Goal: Information Seeking & Learning: Learn about a topic

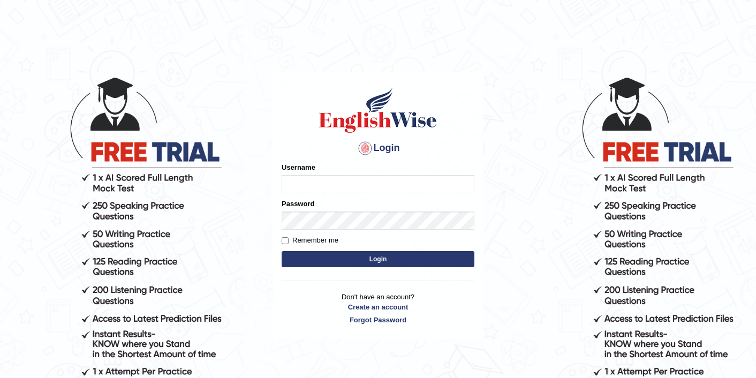
type input "sarugurung_parramatta"
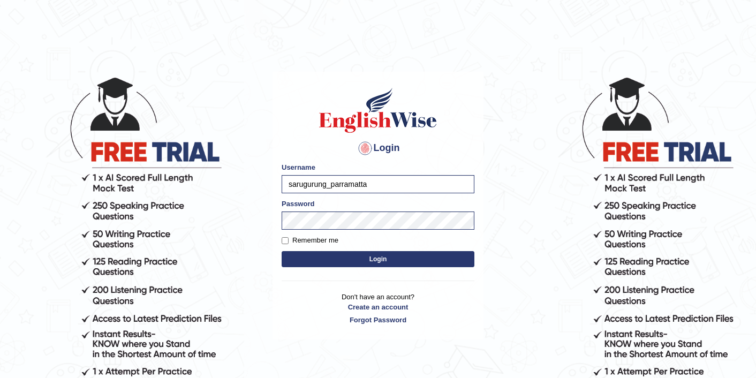
click at [378, 266] on button "Login" at bounding box center [378, 259] width 193 height 16
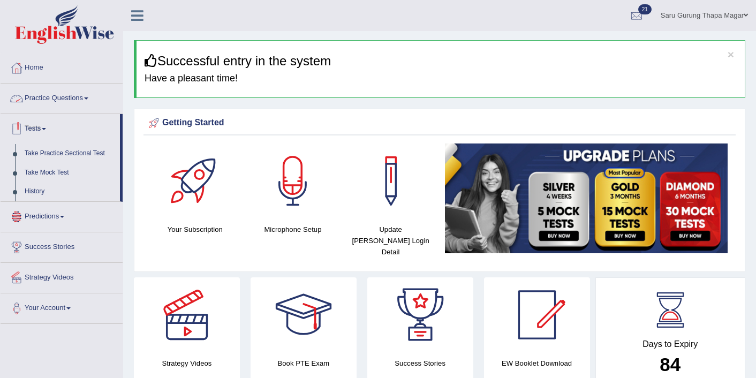
click at [77, 100] on link "Practice Questions" at bounding box center [62, 97] width 122 height 27
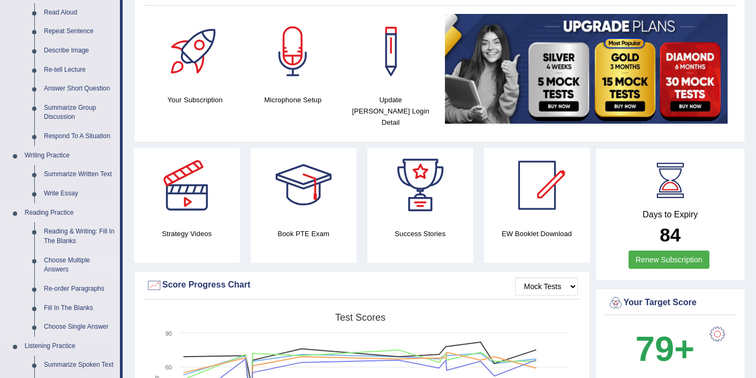
scroll to position [171, 0]
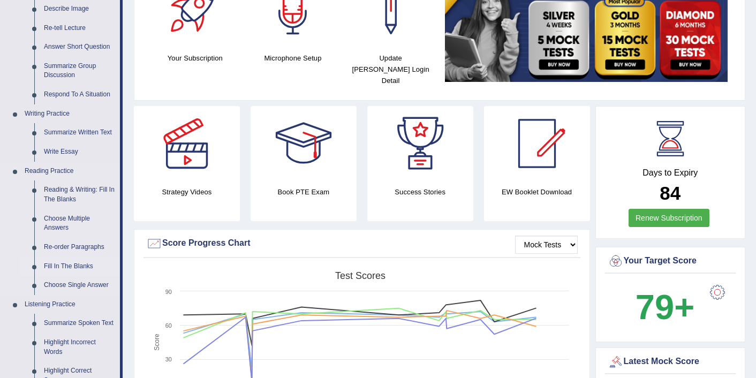
click at [76, 265] on link "Fill In The Blanks" at bounding box center [79, 266] width 81 height 19
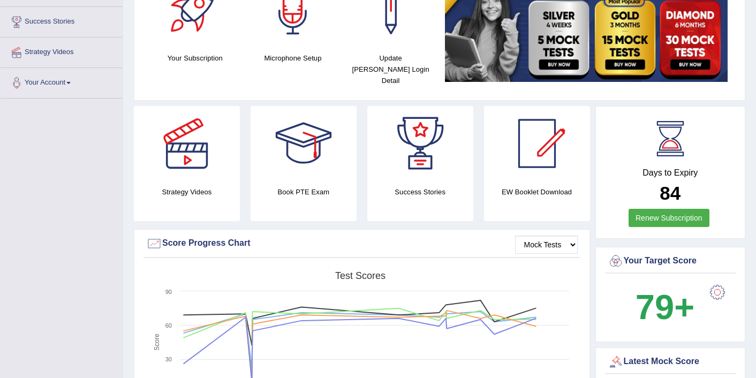
scroll to position [201, 0]
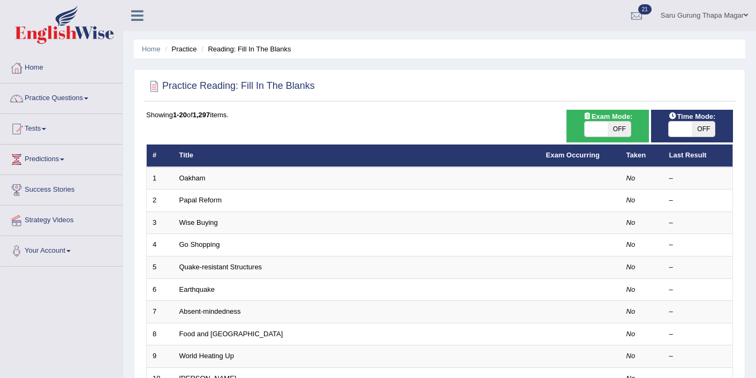
click at [617, 131] on span "OFF" at bounding box center [619, 129] width 23 height 15
checkbox input "true"
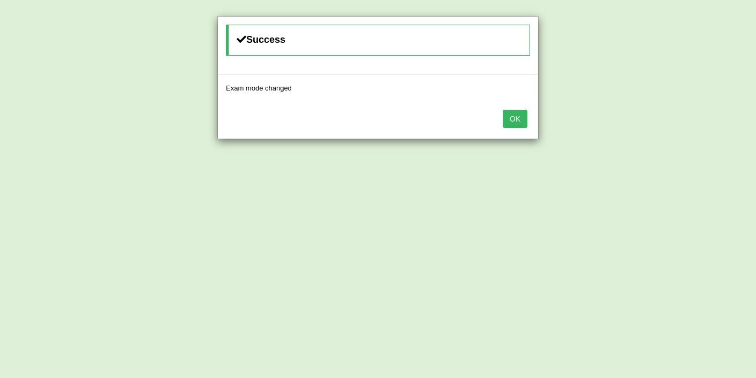
click at [512, 119] on button "OK" at bounding box center [515, 119] width 25 height 18
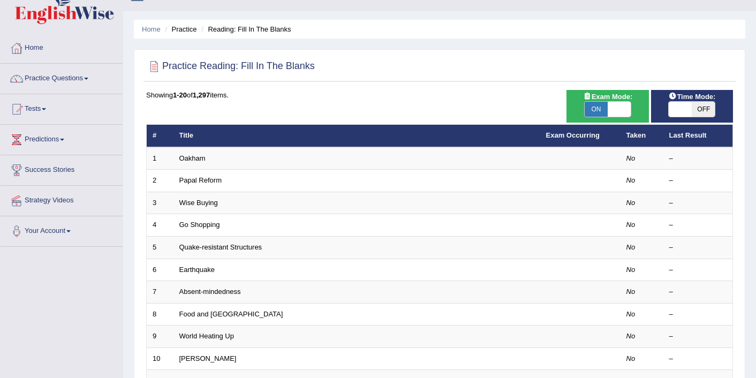
scroll to position [21, 0]
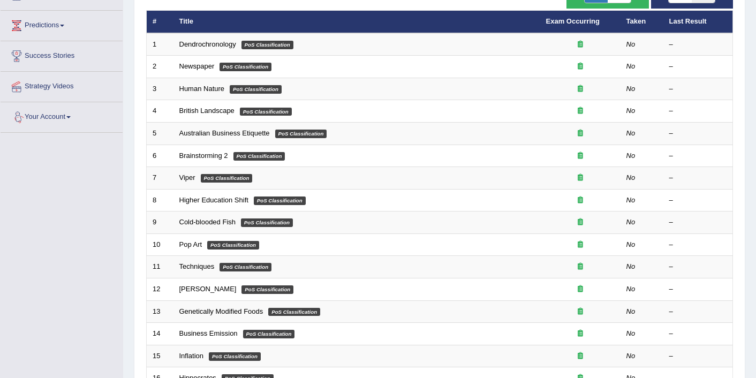
scroll to position [118, 0]
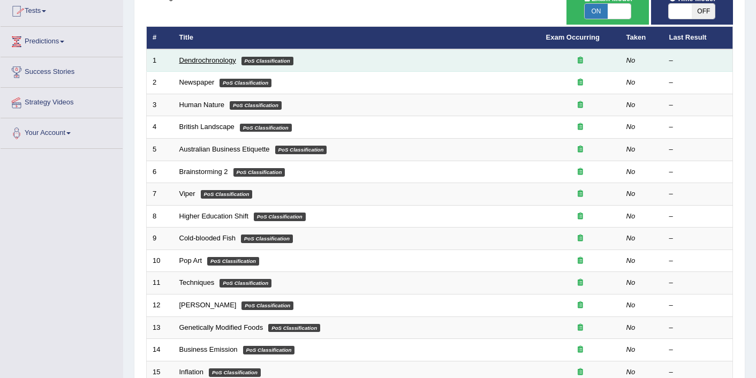
click at [214, 63] on link "Dendrochronology" at bounding box center [207, 60] width 57 height 8
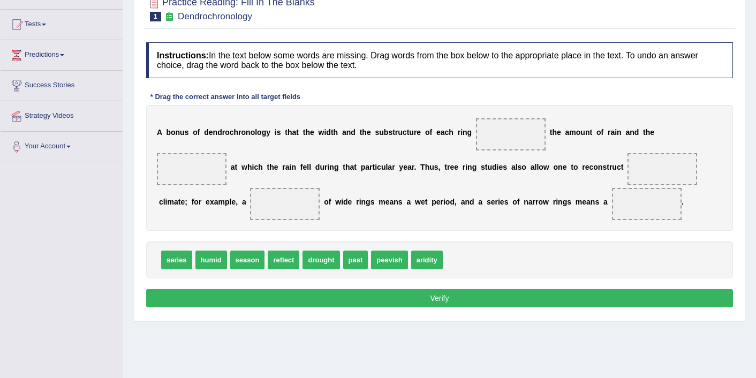
scroll to position [107, 0]
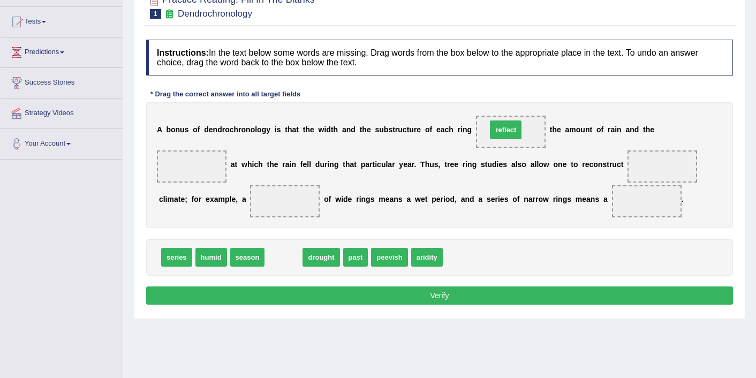
drag, startPoint x: 280, startPoint y: 262, endPoint x: 502, endPoint y: 135, distance: 256.2
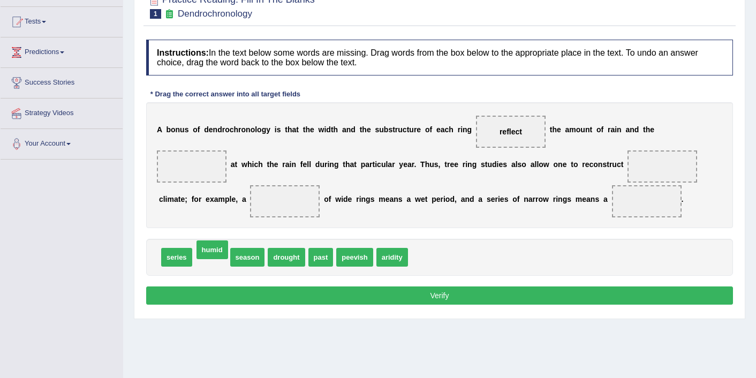
drag, startPoint x: 207, startPoint y: 258, endPoint x: 209, endPoint y: 253, distance: 5.6
click at [247, 258] on span "drought" at bounding box center [251, 257] width 37 height 19
click at [216, 258] on span "season" at bounding box center [213, 257] width 35 height 19
drag, startPoint x: 215, startPoint y: 258, endPoint x: 195, endPoint y: 161, distance: 99.1
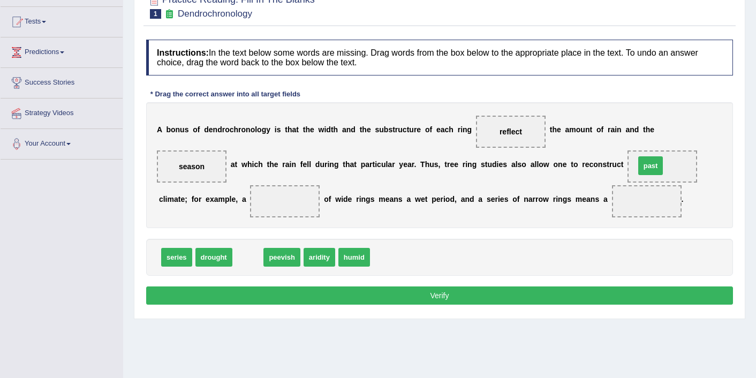
drag, startPoint x: 246, startPoint y: 254, endPoint x: 649, endPoint y: 161, distance: 413.4
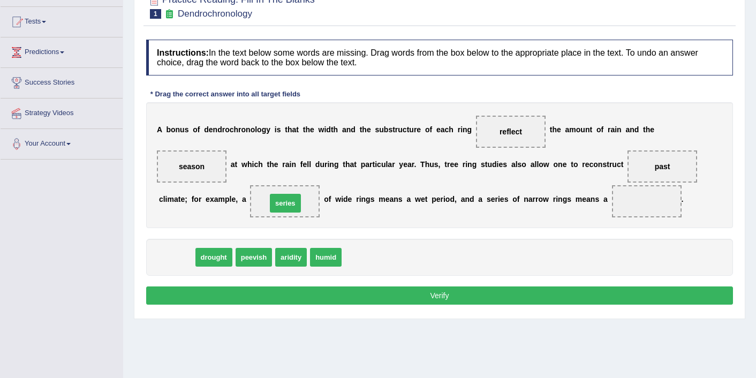
drag, startPoint x: 183, startPoint y: 259, endPoint x: 292, endPoint y: 206, distance: 121.5
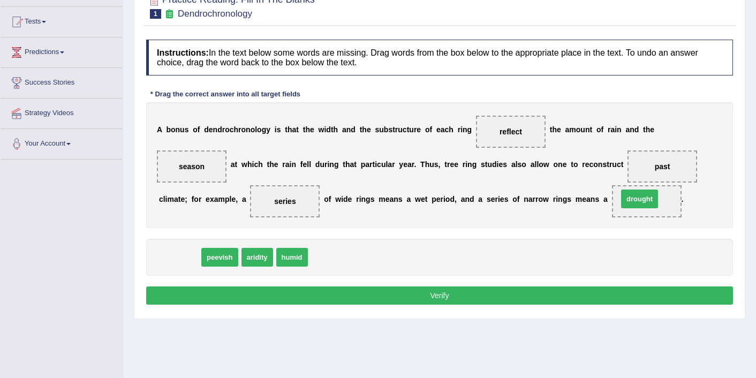
drag, startPoint x: 171, startPoint y: 258, endPoint x: 633, endPoint y: 200, distance: 465.3
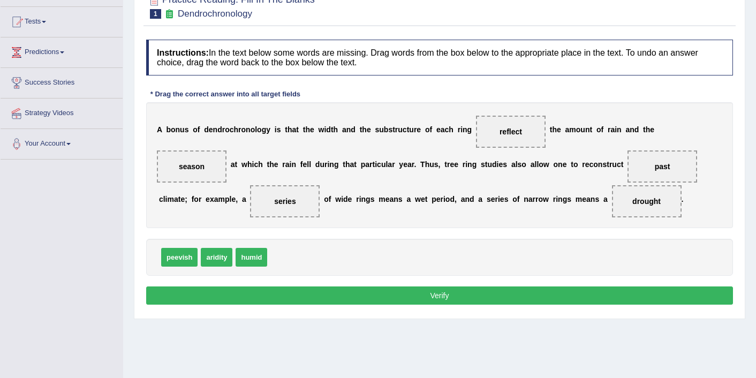
click at [399, 299] on button "Verify" at bounding box center [439, 296] width 587 height 18
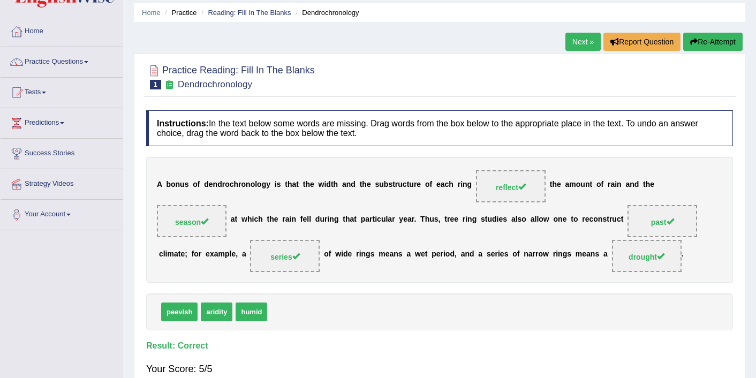
scroll to position [21, 0]
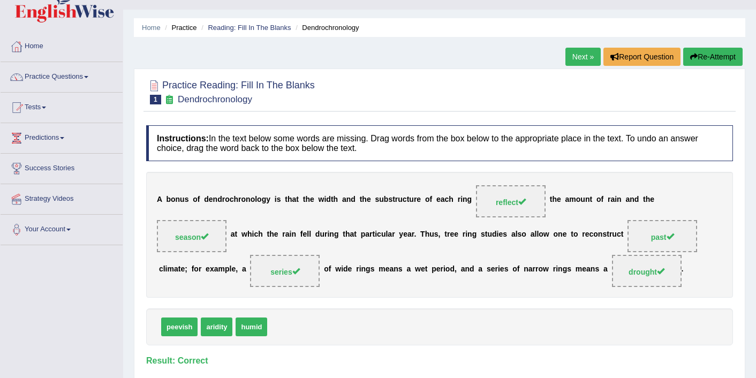
click at [569, 58] on link "Next »" at bounding box center [583, 57] width 35 height 18
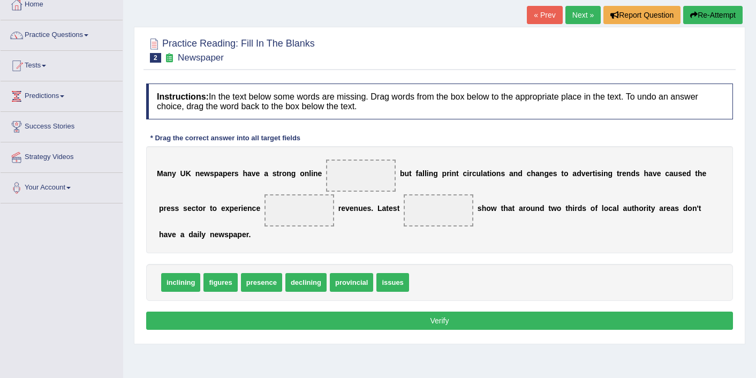
scroll to position [64, 0]
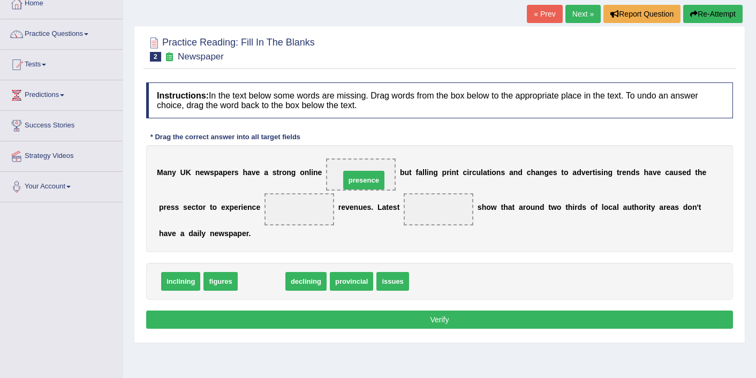
drag, startPoint x: 267, startPoint y: 284, endPoint x: 370, endPoint y: 182, distance: 144.3
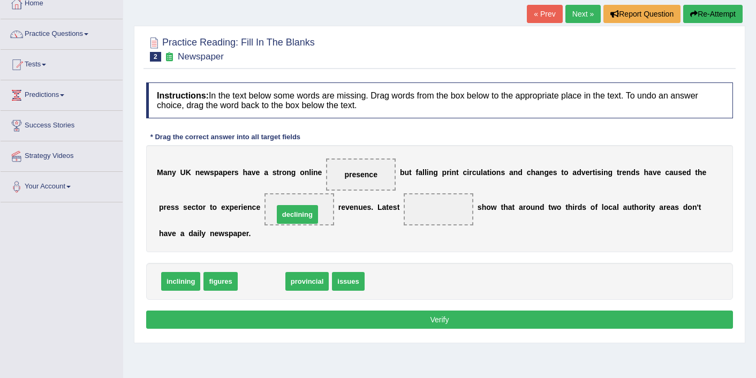
drag, startPoint x: 258, startPoint y: 283, endPoint x: 294, endPoint y: 216, distance: 76.0
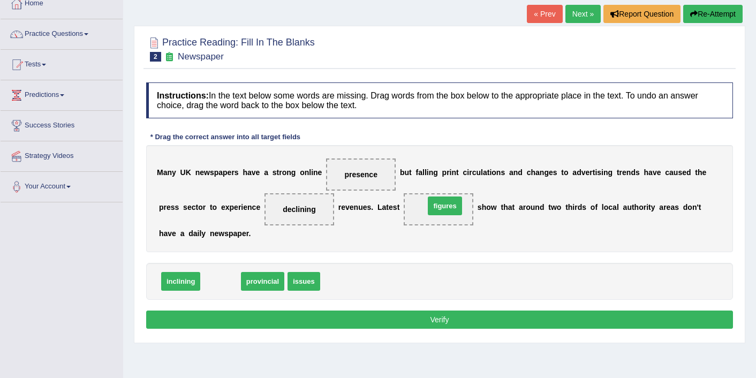
drag, startPoint x: 215, startPoint y: 284, endPoint x: 437, endPoint y: 208, distance: 233.9
click at [384, 318] on button "Verify" at bounding box center [439, 320] width 587 height 18
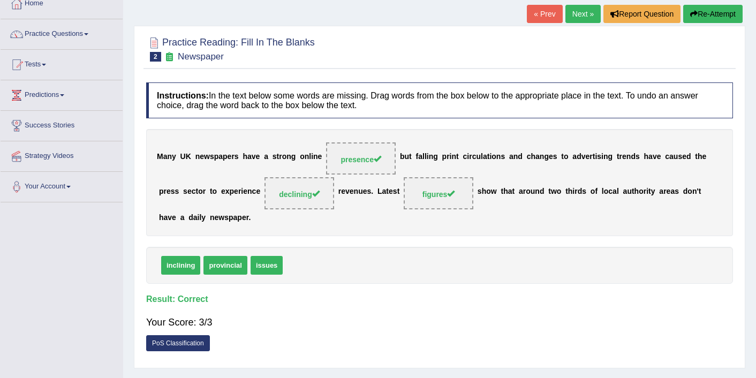
click at [579, 13] on link "Next »" at bounding box center [583, 14] width 35 height 18
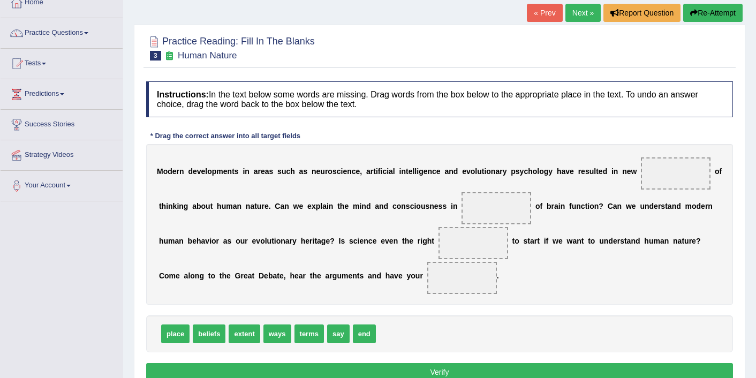
scroll to position [86, 0]
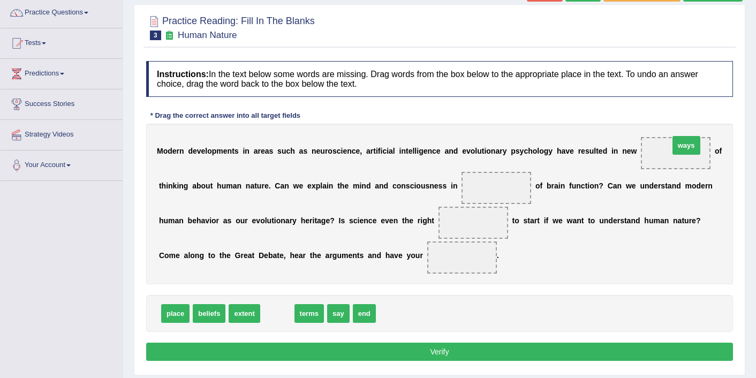
drag, startPoint x: 274, startPoint y: 313, endPoint x: 675, endPoint y: 147, distance: 434.9
drag, startPoint x: 273, startPoint y: 316, endPoint x: 493, endPoint y: 183, distance: 257.6
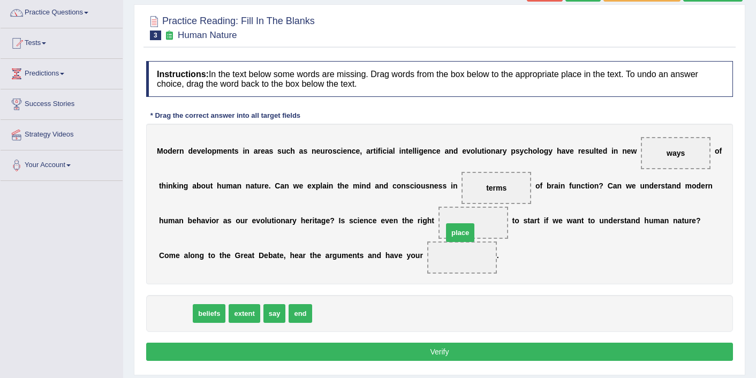
drag, startPoint x: 176, startPoint y: 317, endPoint x: 467, endPoint y: 233, distance: 302.8
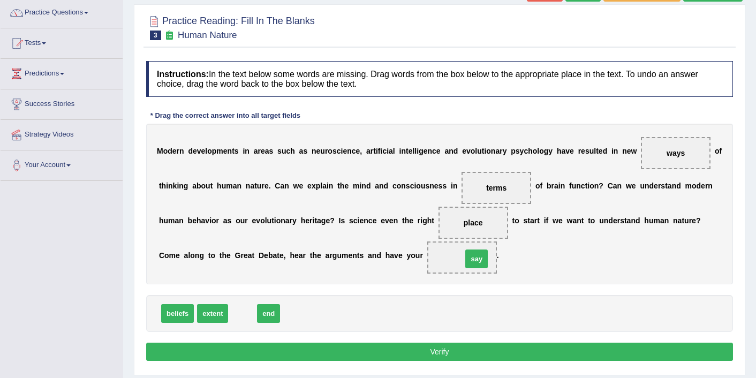
drag, startPoint x: 238, startPoint y: 312, endPoint x: 471, endPoint y: 256, distance: 239.6
click at [448, 351] on button "Verify" at bounding box center [439, 352] width 587 height 18
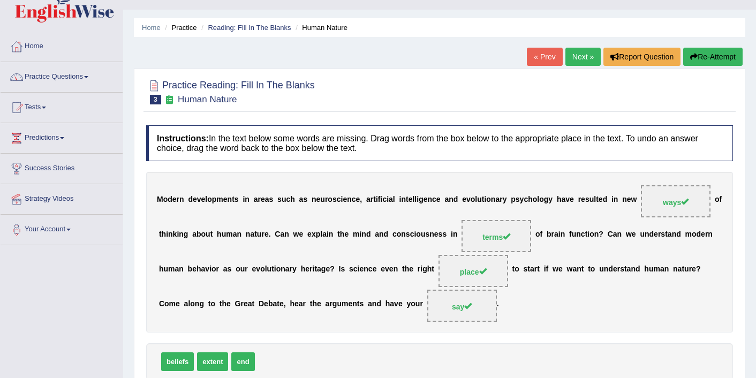
scroll to position [0, 0]
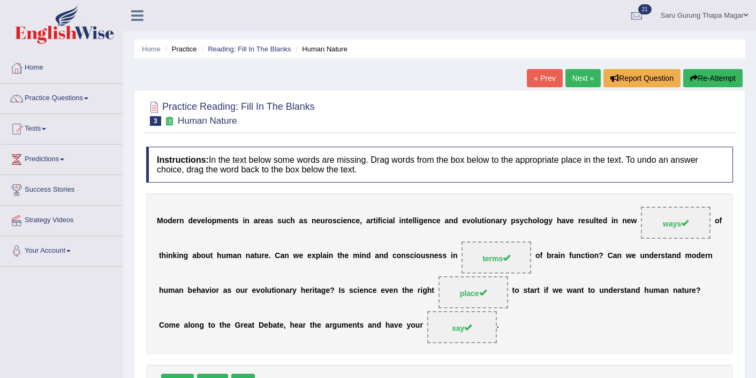
click at [566, 76] on link "Next »" at bounding box center [583, 78] width 35 height 18
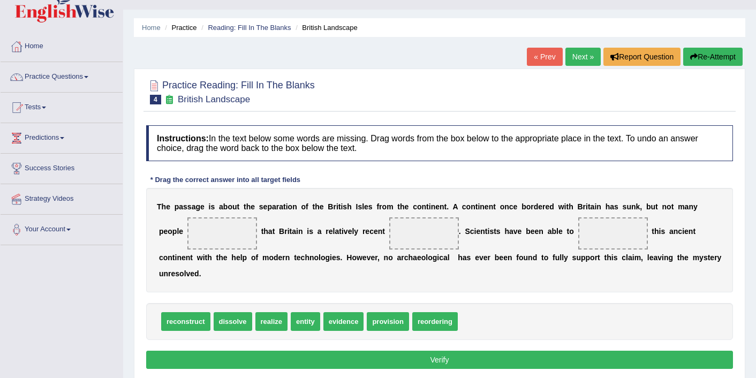
scroll to position [43, 0]
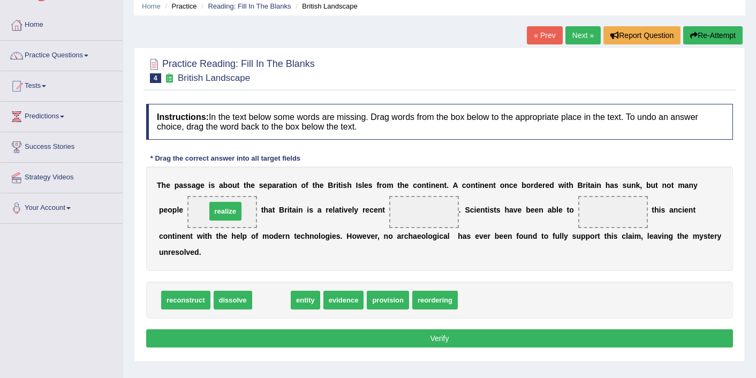
drag, startPoint x: 272, startPoint y: 304, endPoint x: 226, endPoint y: 217, distance: 98.2
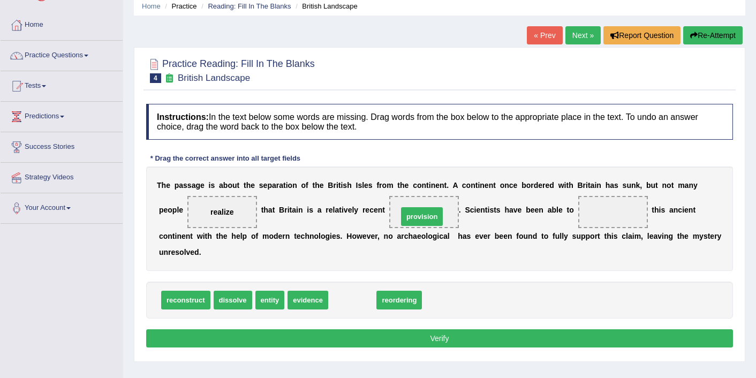
drag, startPoint x: 344, startPoint y: 300, endPoint x: 414, endPoint y: 217, distance: 108.8
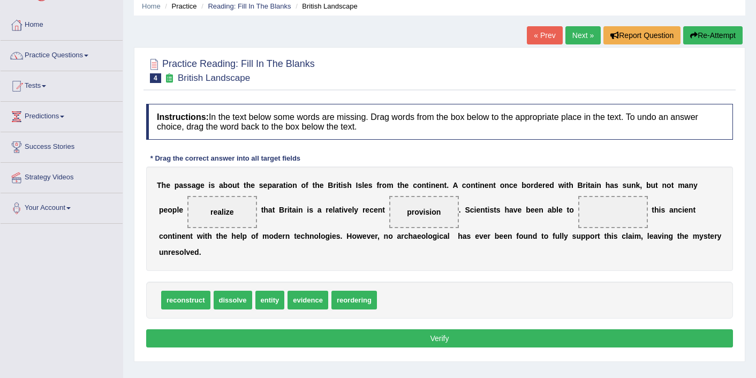
click at [187, 302] on span "reconstruct" at bounding box center [185, 300] width 49 height 19
drag, startPoint x: 187, startPoint y: 302, endPoint x: 572, endPoint y: 212, distance: 395.1
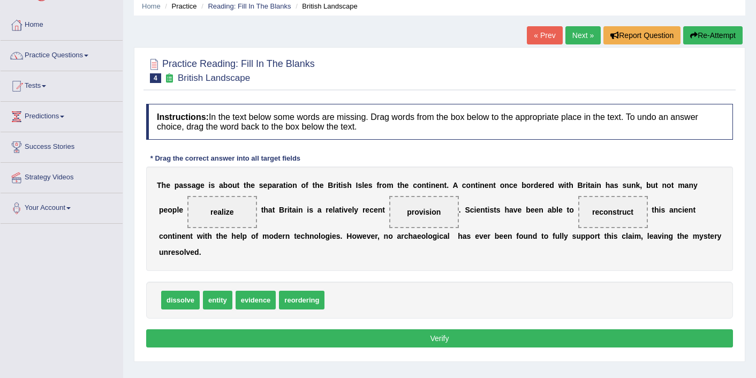
click at [388, 336] on button "Verify" at bounding box center [439, 338] width 587 height 18
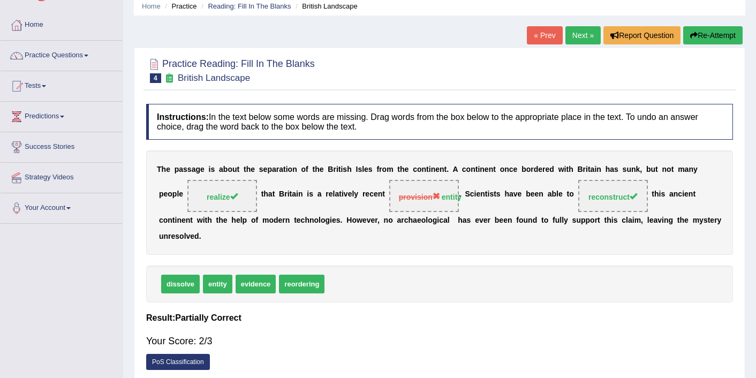
click at [577, 41] on link "Next »" at bounding box center [583, 35] width 35 height 18
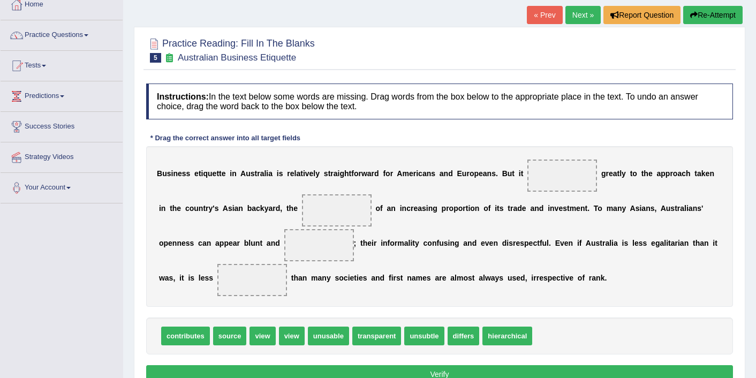
scroll to position [64, 0]
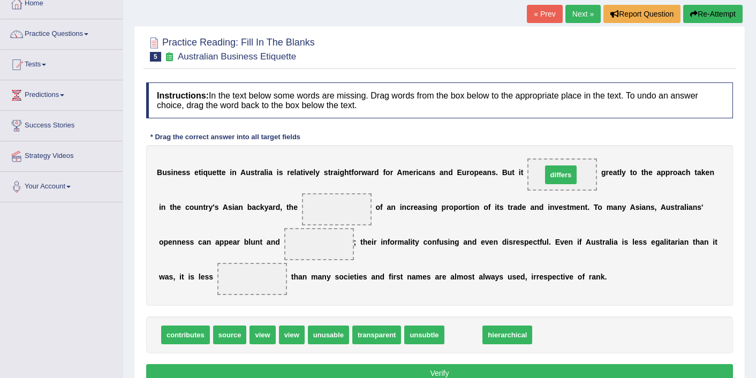
drag, startPoint x: 463, startPoint y: 336, endPoint x: 559, endPoint y: 177, distance: 186.0
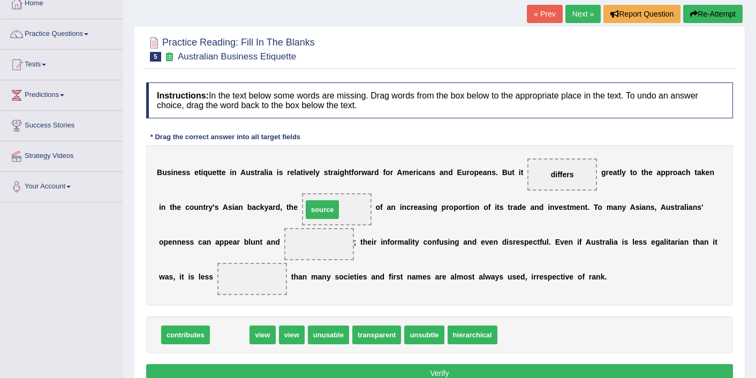
drag, startPoint x: 224, startPoint y: 335, endPoint x: 317, endPoint y: 210, distance: 155.9
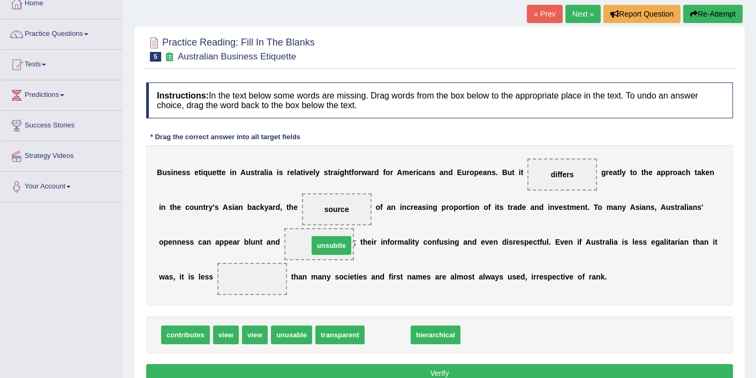
drag, startPoint x: 390, startPoint y: 335, endPoint x: 335, endPoint y: 246, distance: 104.6
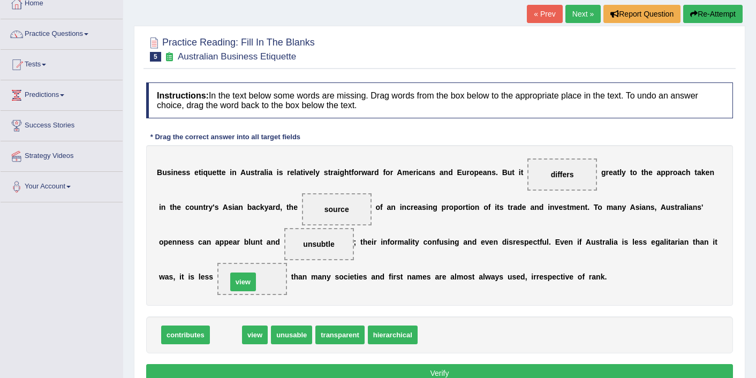
drag, startPoint x: 224, startPoint y: 340, endPoint x: 241, endPoint y: 288, distance: 55.2
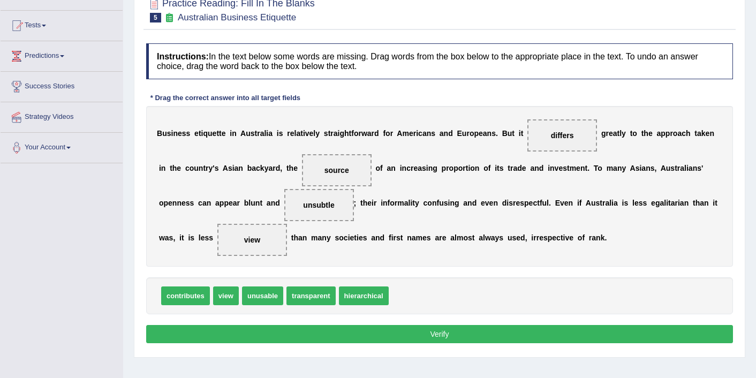
scroll to position [107, 0]
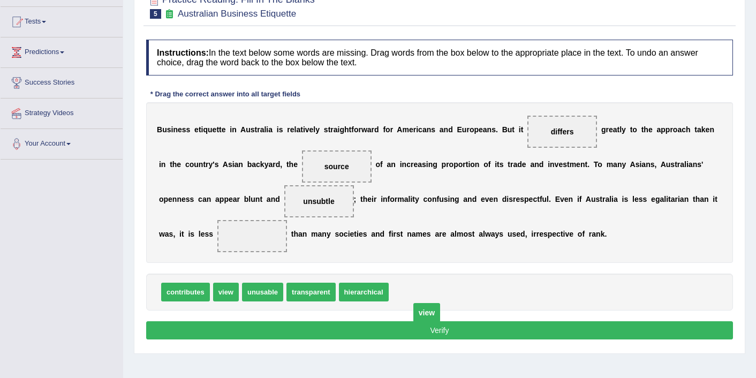
drag, startPoint x: 252, startPoint y: 236, endPoint x: 426, endPoint y: 312, distance: 190.5
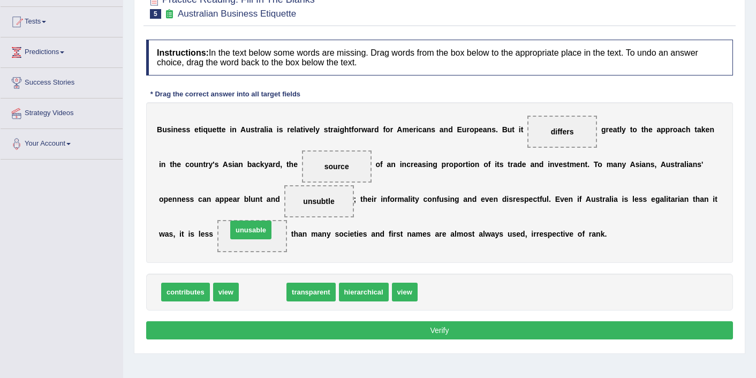
drag, startPoint x: 266, startPoint y: 295, endPoint x: 254, endPoint y: 232, distance: 63.1
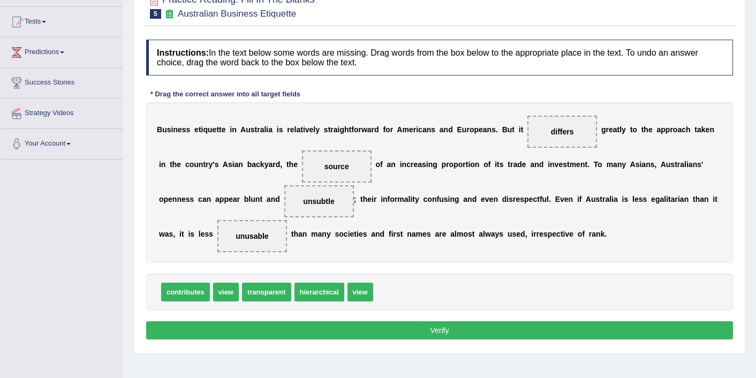
click at [391, 334] on button "Verify" at bounding box center [439, 330] width 587 height 18
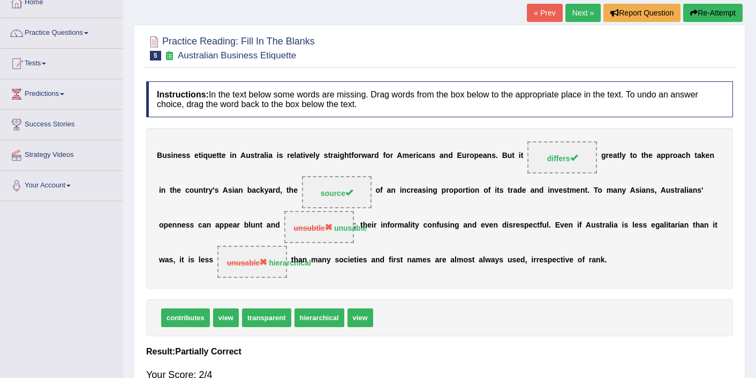
scroll to position [64, 0]
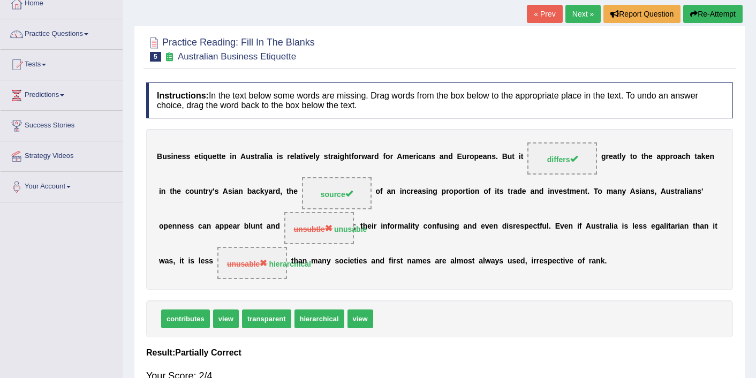
click at [713, 11] on button "Re-Attempt" at bounding box center [712, 14] width 59 height 18
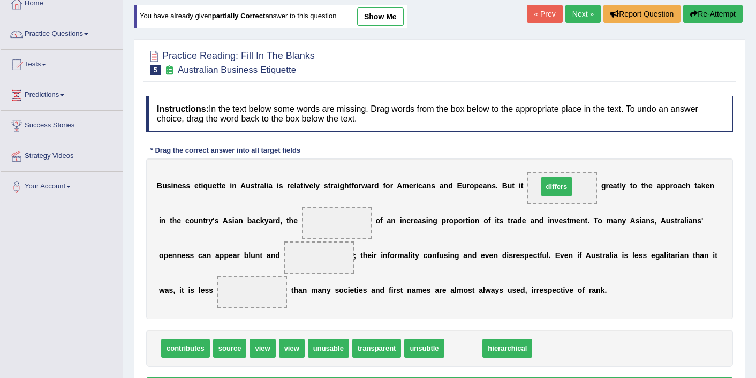
drag, startPoint x: 456, startPoint y: 351, endPoint x: 550, endPoint y: 189, distance: 187.4
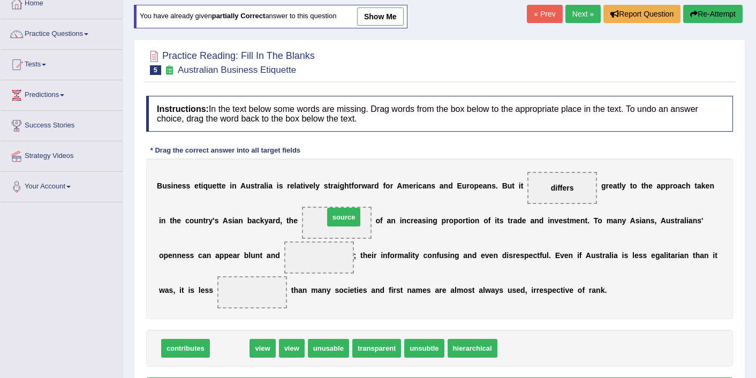
drag, startPoint x: 227, startPoint y: 343, endPoint x: 340, endPoint y: 208, distance: 175.6
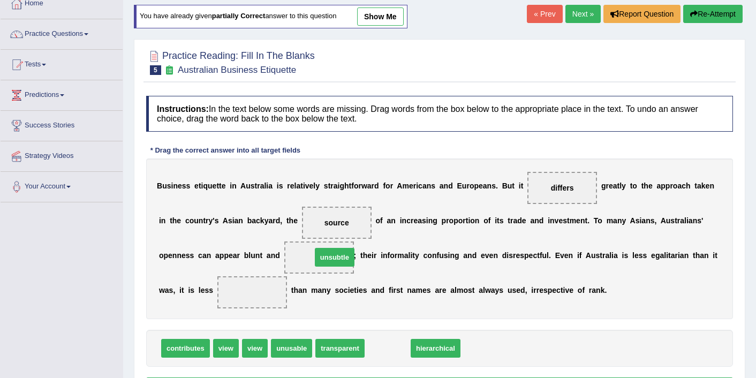
drag, startPoint x: 380, startPoint y: 352, endPoint x: 327, endPoint y: 260, distance: 106.6
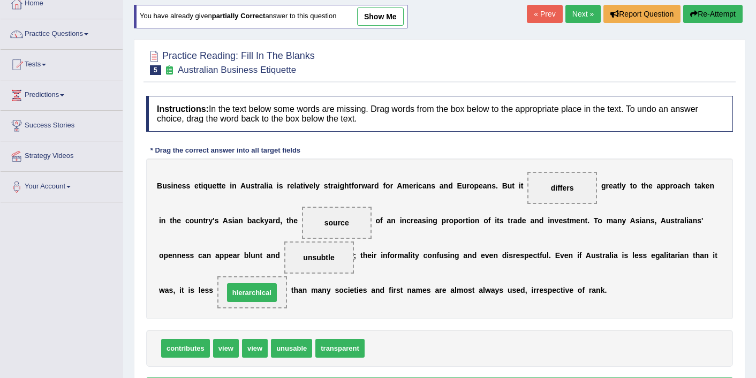
drag, startPoint x: 387, startPoint y: 347, endPoint x: 246, endPoint y: 291, distance: 151.7
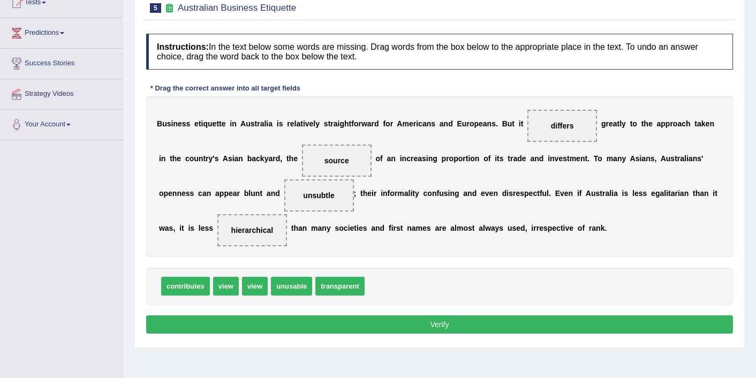
scroll to position [129, 0]
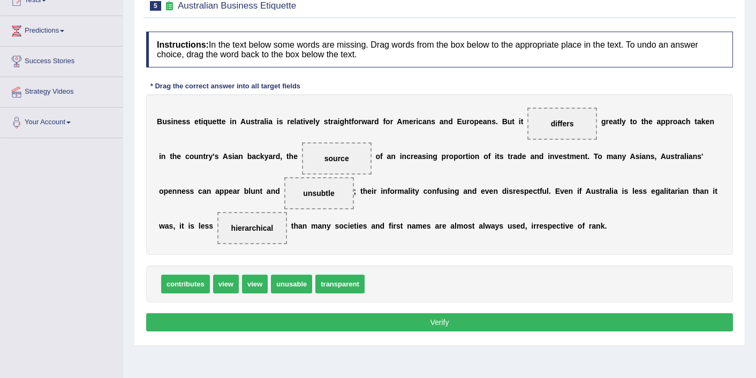
click at [326, 349] on div "Home Practice Reading: Fill In The Blanks Australian Business Etiquette You hav…" at bounding box center [439, 139] width 633 height 536
click at [327, 329] on button "Verify" at bounding box center [439, 322] width 587 height 18
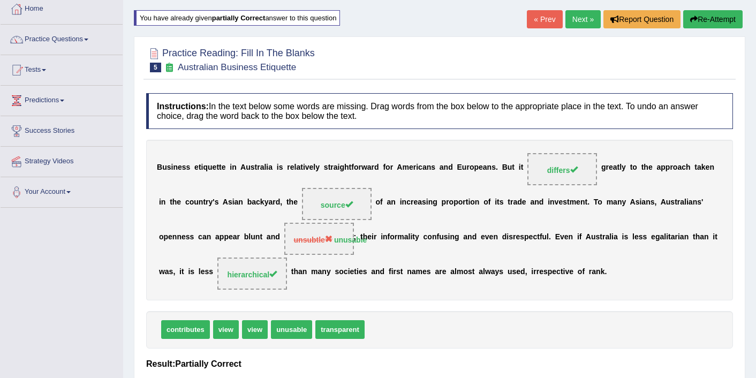
scroll to position [43, 0]
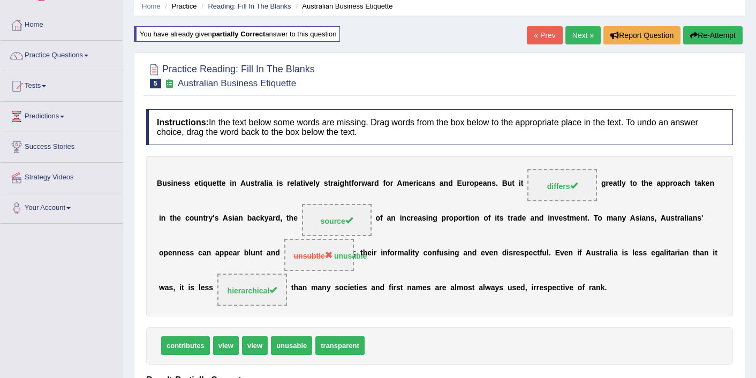
click at [572, 42] on link "Next »" at bounding box center [583, 35] width 35 height 18
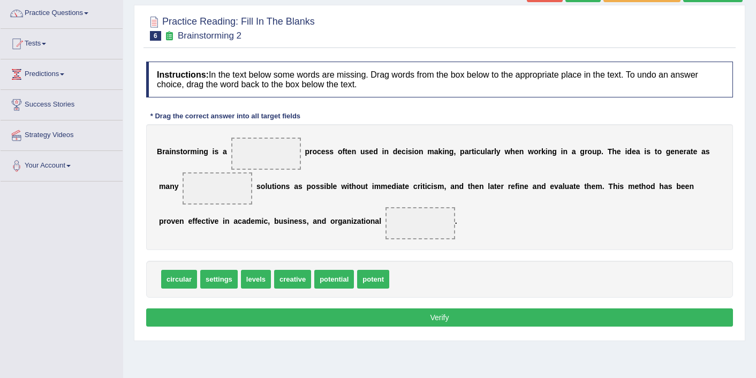
scroll to position [86, 0]
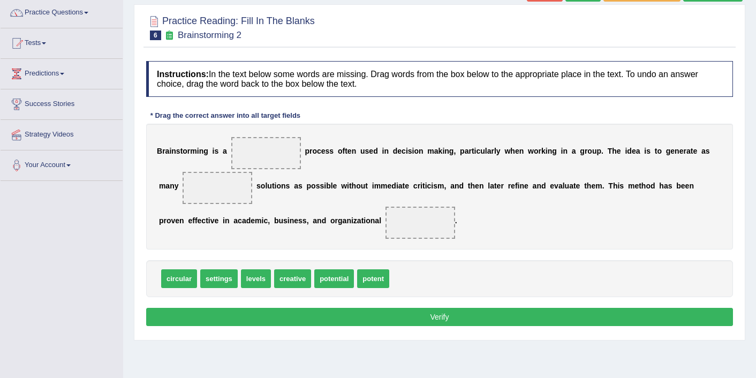
click at [238, 298] on div "Instructions: In the text below some words are missing. Drag words from the box…" at bounding box center [440, 195] width 592 height 279
drag, startPoint x: 293, startPoint y: 284, endPoint x: 272, endPoint y: 152, distance: 134.0
click at [272, 152] on span "creative" at bounding box center [266, 153] width 28 height 9
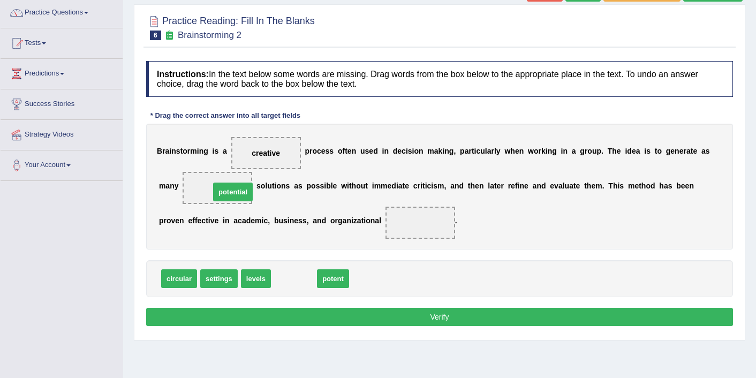
drag, startPoint x: 298, startPoint y: 282, endPoint x: 236, endPoint y: 196, distance: 106.0
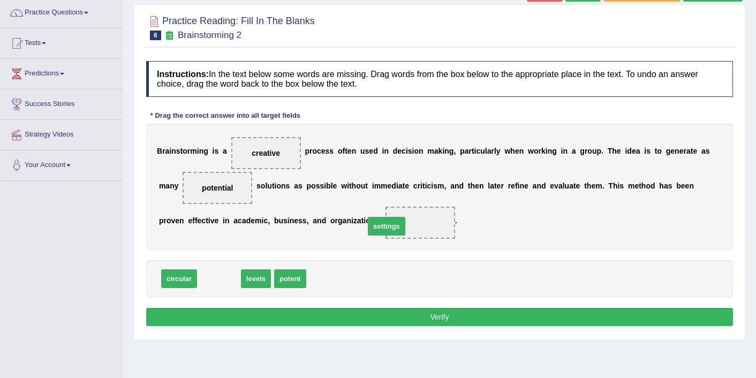
drag, startPoint x: 213, startPoint y: 281, endPoint x: 380, endPoint y: 228, distance: 175.8
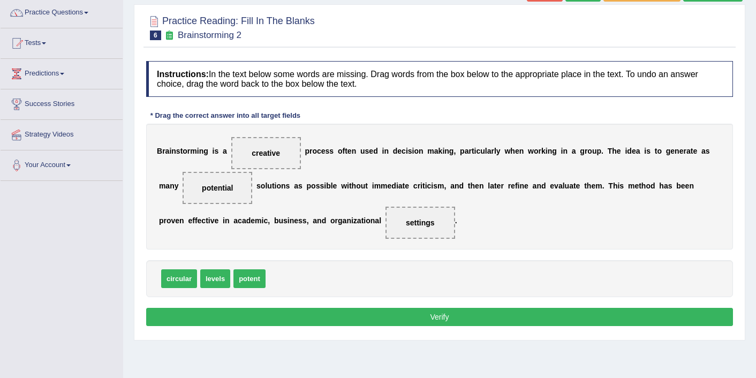
click at [398, 310] on button "Verify" at bounding box center [439, 317] width 587 height 18
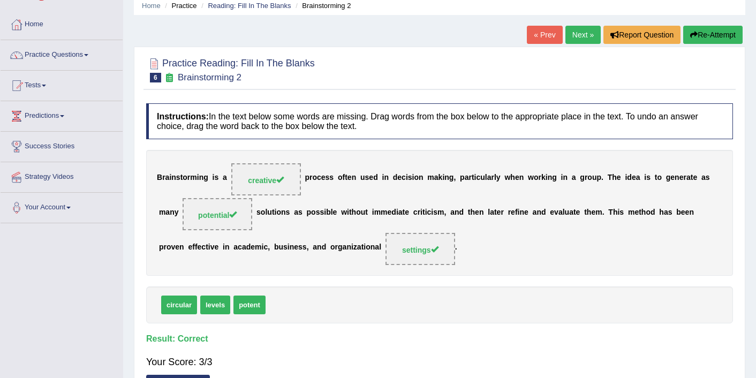
scroll to position [43, 0]
click at [587, 34] on link "Next »" at bounding box center [583, 35] width 35 height 18
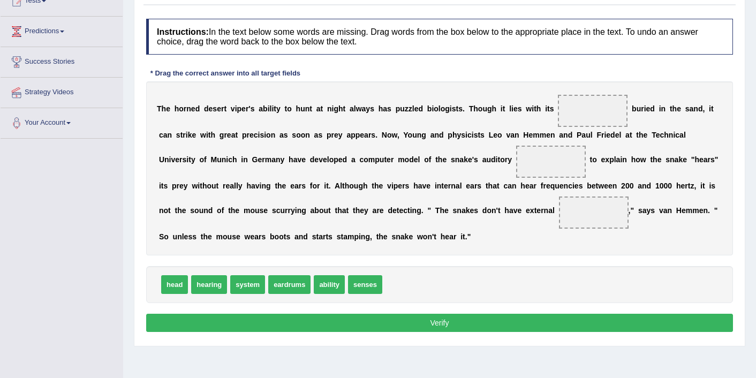
scroll to position [129, 0]
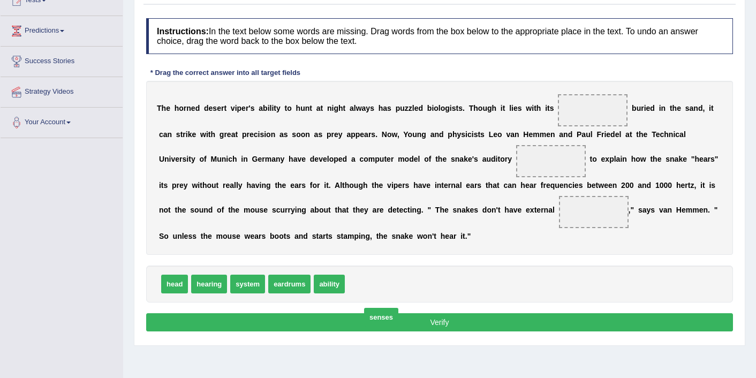
drag, startPoint x: 361, startPoint y: 285, endPoint x: 378, endPoint y: 316, distance: 35.2
click at [378, 317] on span "senses" at bounding box center [381, 317] width 34 height 19
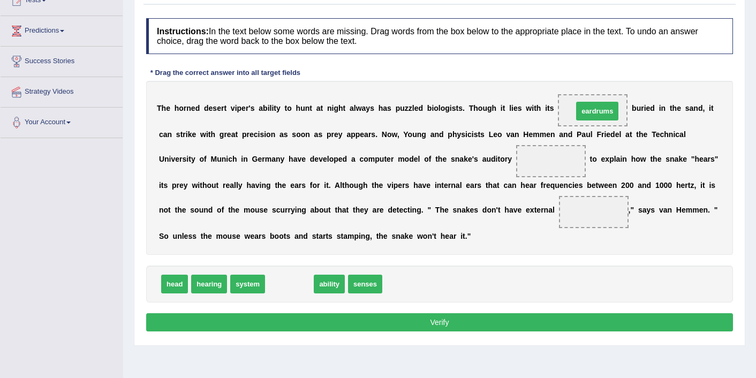
drag, startPoint x: 288, startPoint y: 282, endPoint x: 598, endPoint y: 109, distance: 354.9
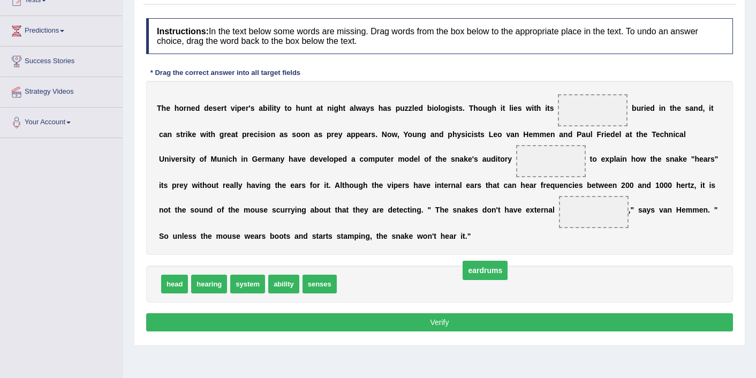
drag, startPoint x: 596, startPoint y: 108, endPoint x: 487, endPoint y: 268, distance: 194.0
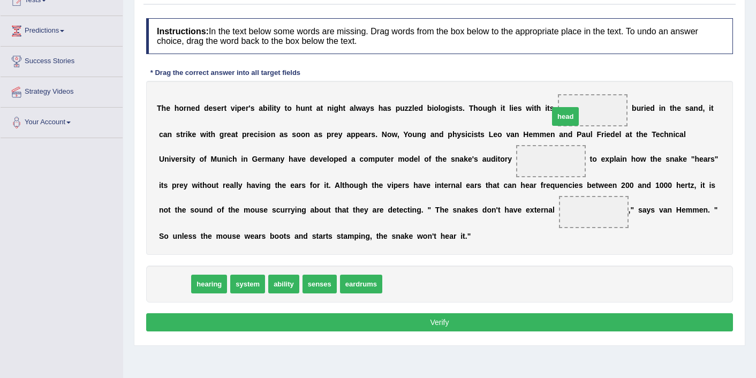
drag, startPoint x: 169, startPoint y: 283, endPoint x: 568, endPoint y: 114, distance: 433.7
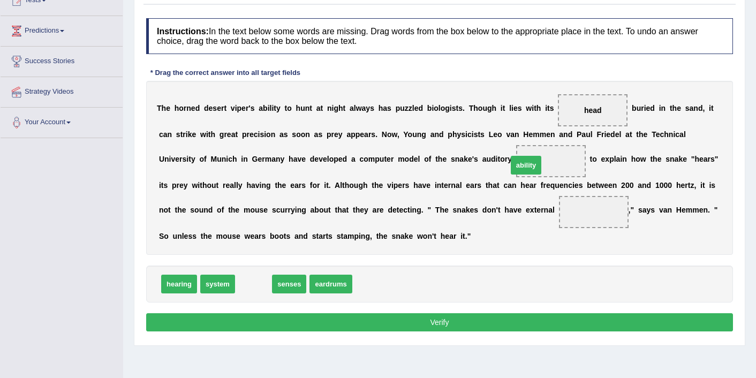
drag, startPoint x: 254, startPoint y: 283, endPoint x: 551, endPoint y: 164, distance: 319.9
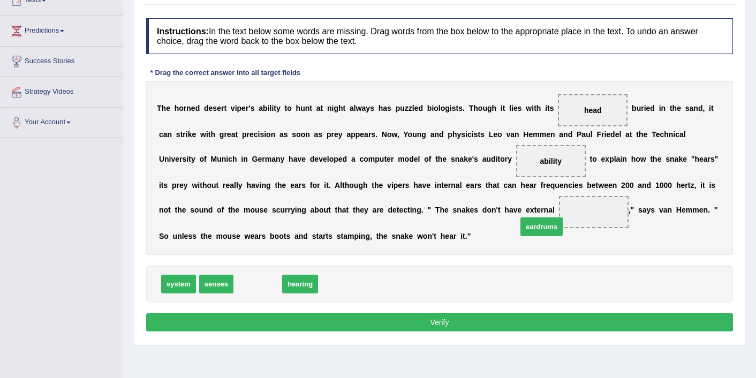
drag, startPoint x: 249, startPoint y: 286, endPoint x: 533, endPoint y: 228, distance: 289.8
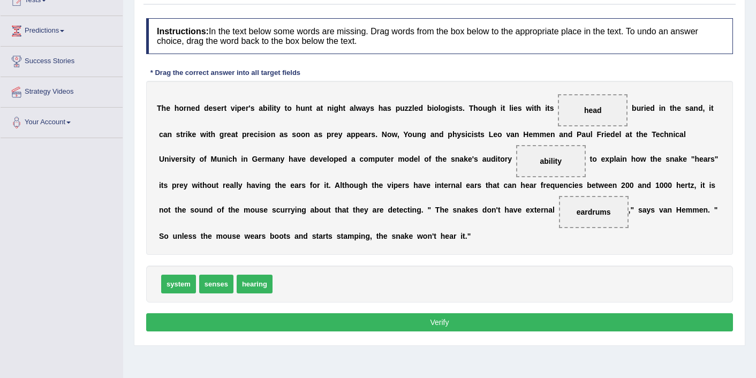
click at [468, 321] on button "Verify" at bounding box center [439, 322] width 587 height 18
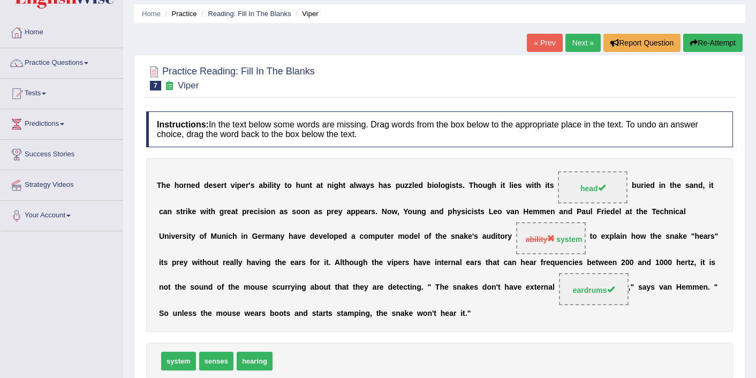
scroll to position [21, 0]
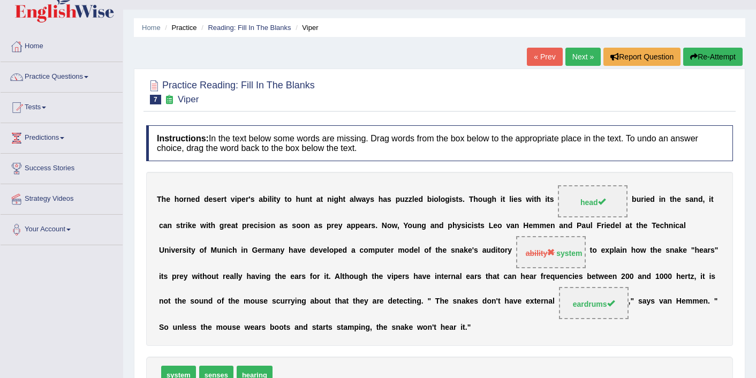
click at [577, 54] on link "Next »" at bounding box center [583, 57] width 35 height 18
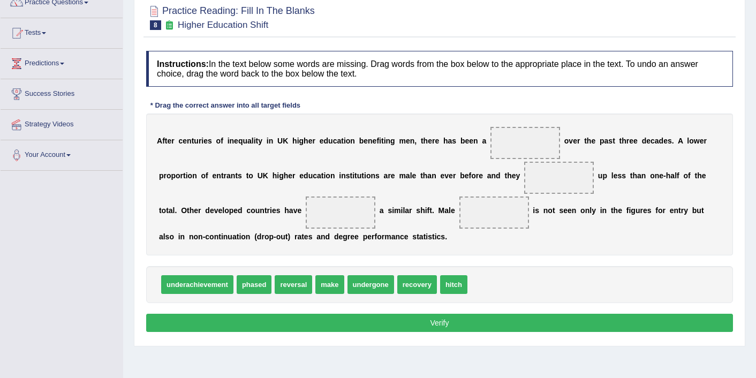
scroll to position [117, 0]
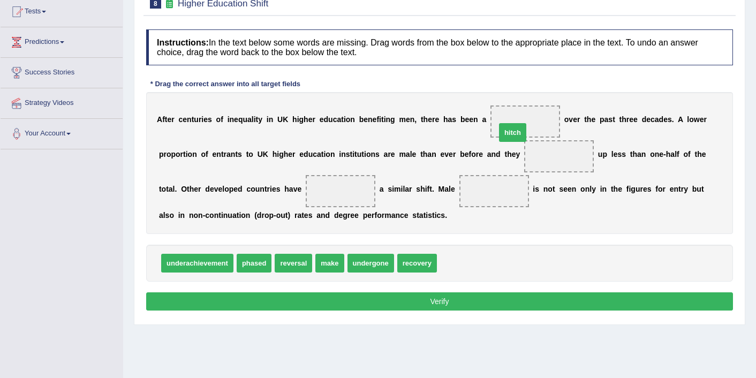
drag, startPoint x: 459, startPoint y: 261, endPoint x: 523, endPoint y: 125, distance: 150.0
drag, startPoint x: 325, startPoint y: 263, endPoint x: 544, endPoint y: 154, distance: 244.1
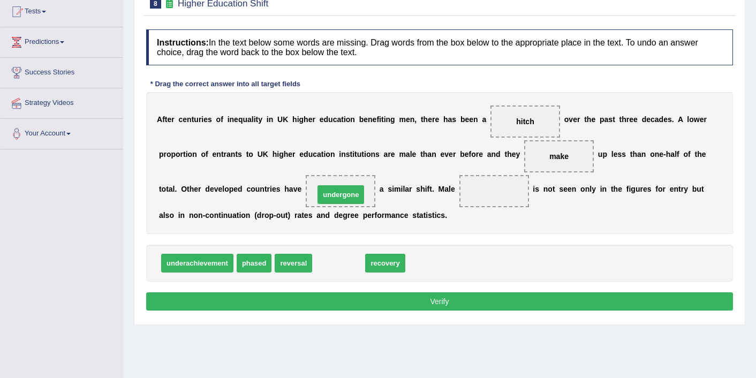
drag, startPoint x: 340, startPoint y: 264, endPoint x: 342, endPoint y: 196, distance: 68.1
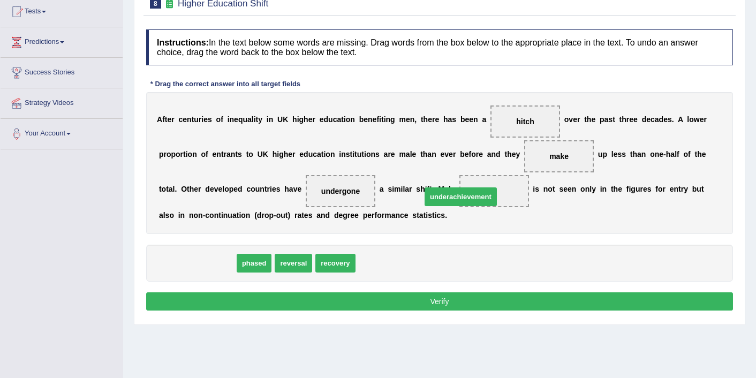
drag, startPoint x: 199, startPoint y: 266, endPoint x: 462, endPoint y: 200, distance: 271.6
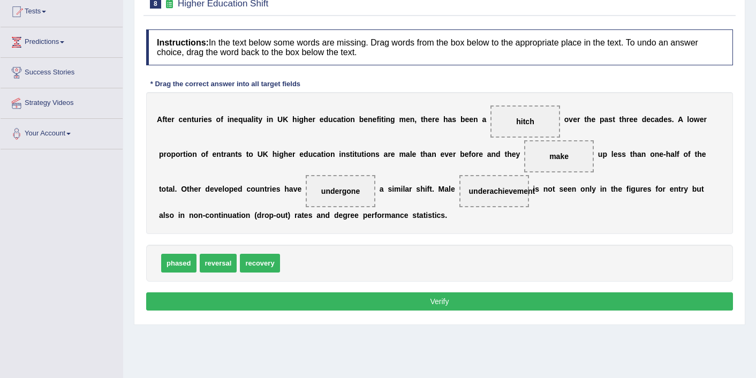
click at [386, 299] on button "Verify" at bounding box center [439, 301] width 587 height 18
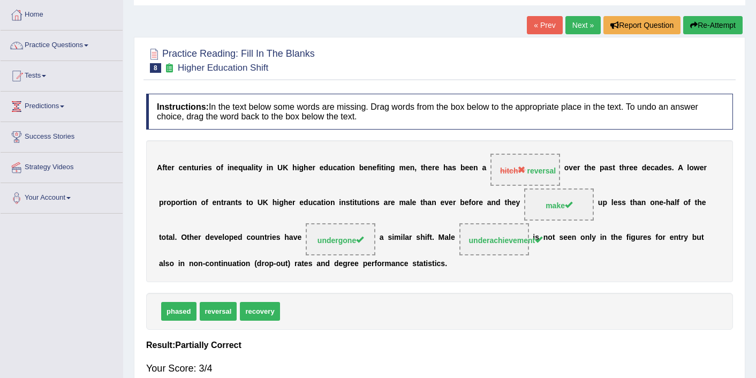
scroll to position [32, 0]
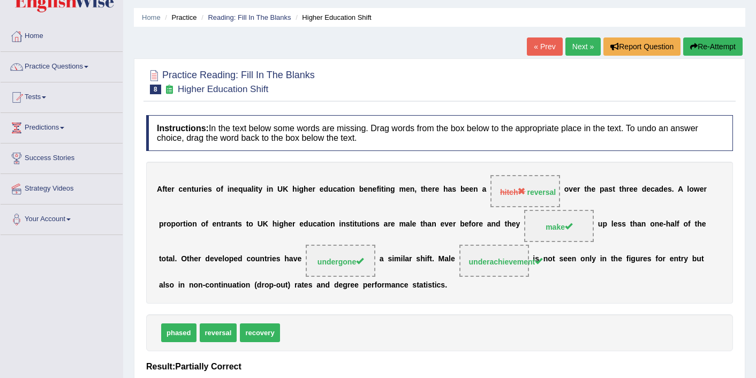
click at [577, 40] on link "Next »" at bounding box center [583, 46] width 35 height 18
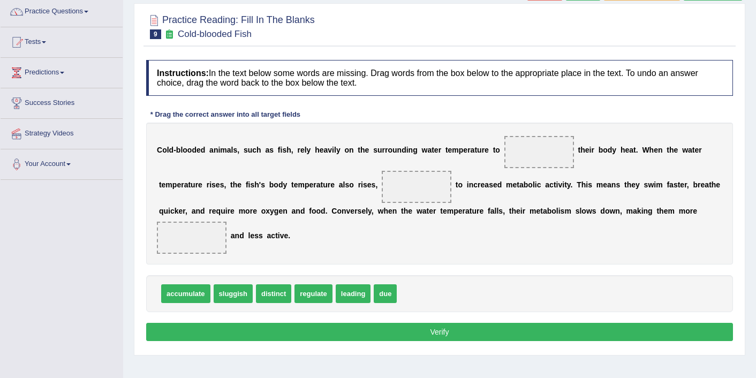
scroll to position [87, 0]
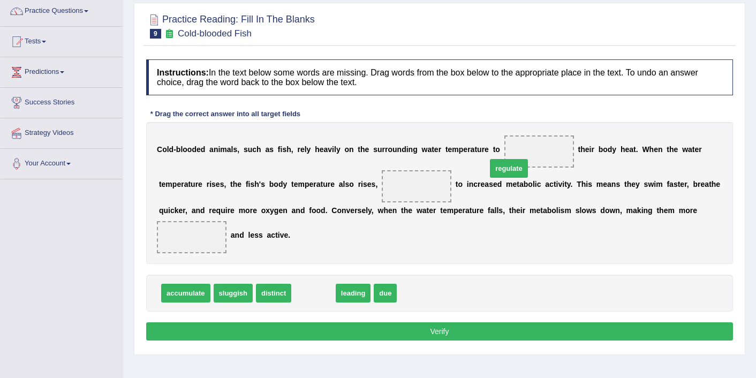
drag, startPoint x: 307, startPoint y: 289, endPoint x: 502, endPoint y: 164, distance: 231.9
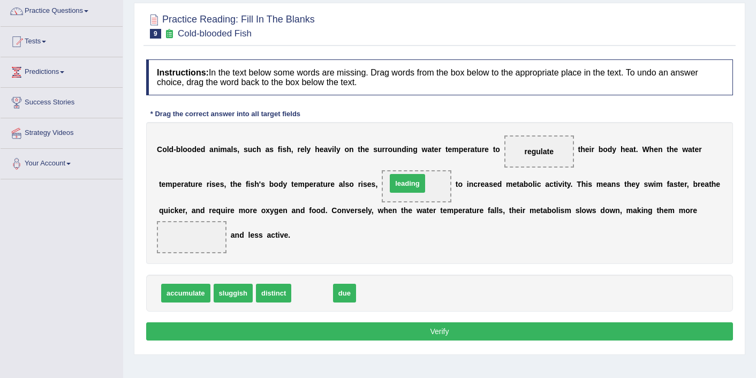
drag, startPoint x: 315, startPoint y: 296, endPoint x: 411, endPoint y: 186, distance: 145.4
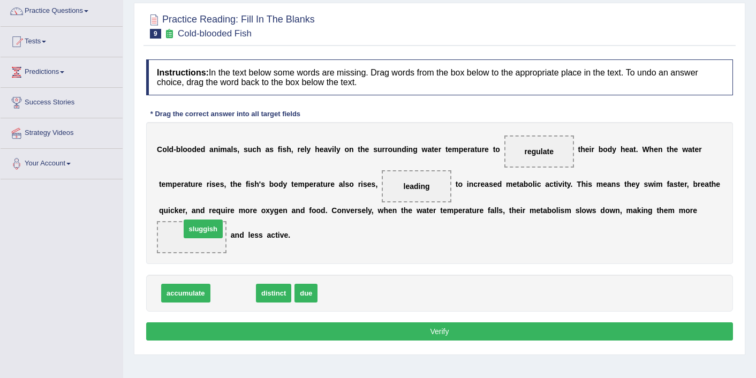
drag, startPoint x: 223, startPoint y: 294, endPoint x: 192, endPoint y: 229, distance: 72.4
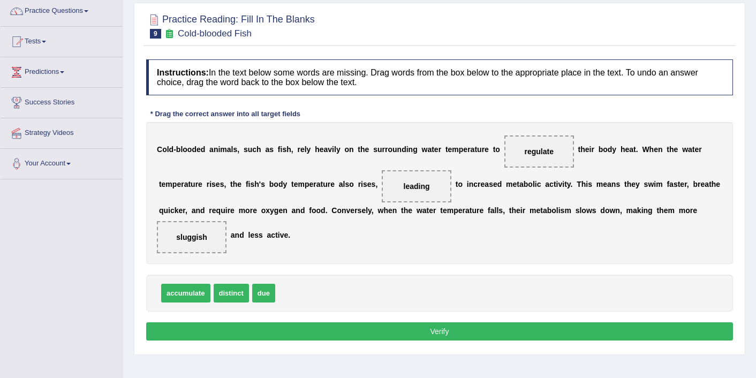
click at [386, 332] on button "Verify" at bounding box center [439, 331] width 587 height 18
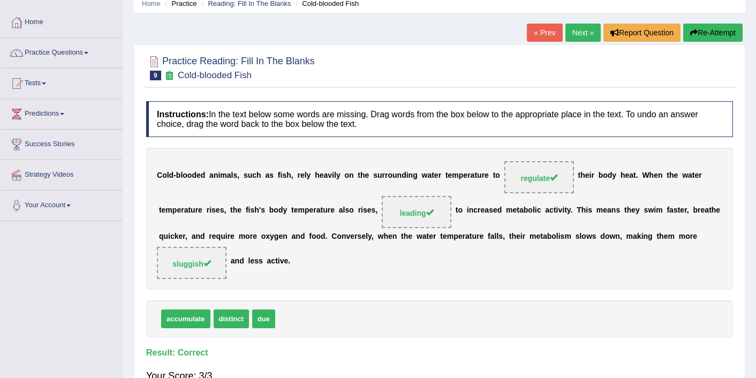
scroll to position [44, 0]
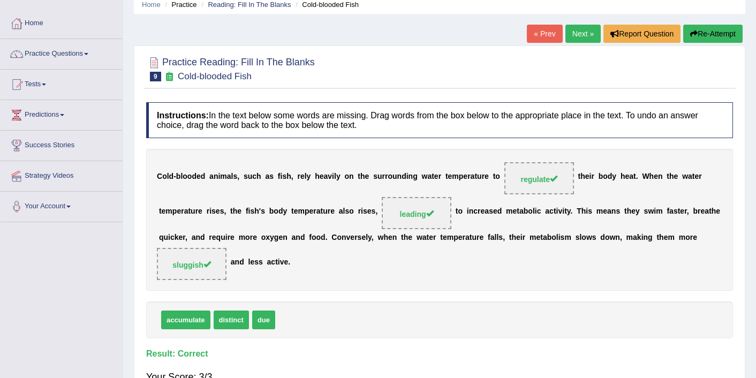
click at [576, 35] on link "Next »" at bounding box center [583, 34] width 35 height 18
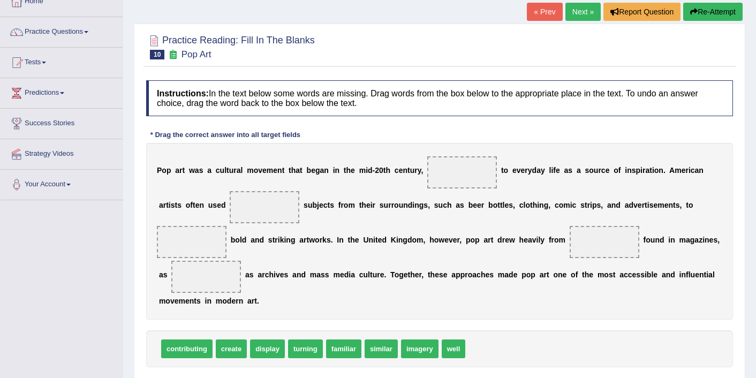
scroll to position [88, 0]
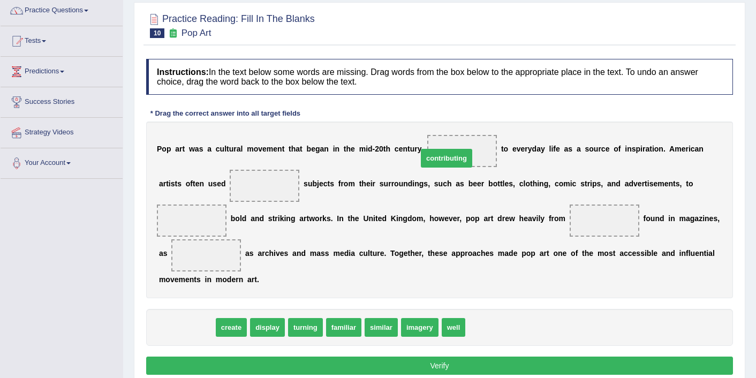
drag, startPoint x: 185, startPoint y: 329, endPoint x: 448, endPoint y: 160, distance: 312.8
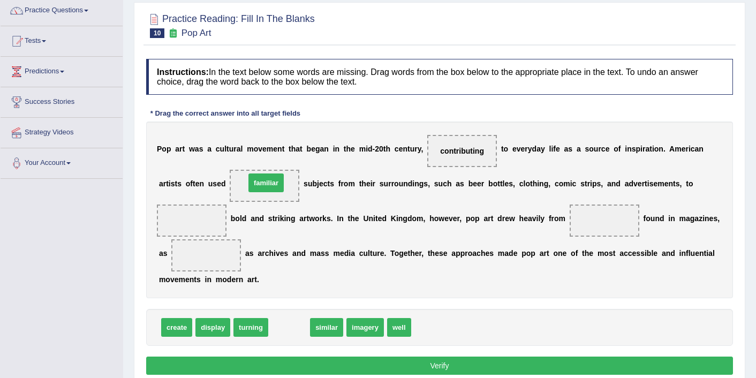
drag, startPoint x: 291, startPoint y: 325, endPoint x: 268, endPoint y: 181, distance: 146.4
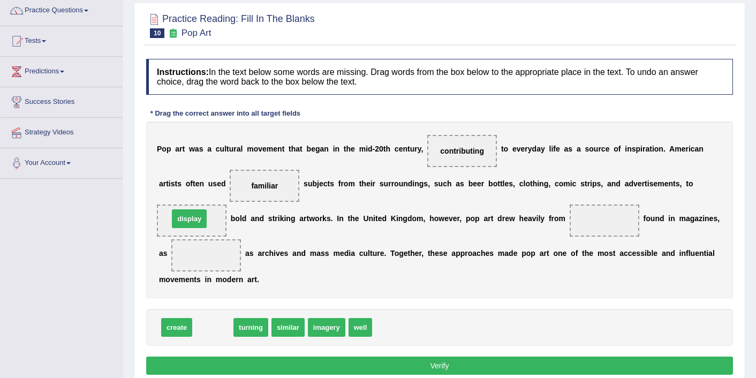
drag, startPoint x: 210, startPoint y: 329, endPoint x: 186, endPoint y: 221, distance: 110.7
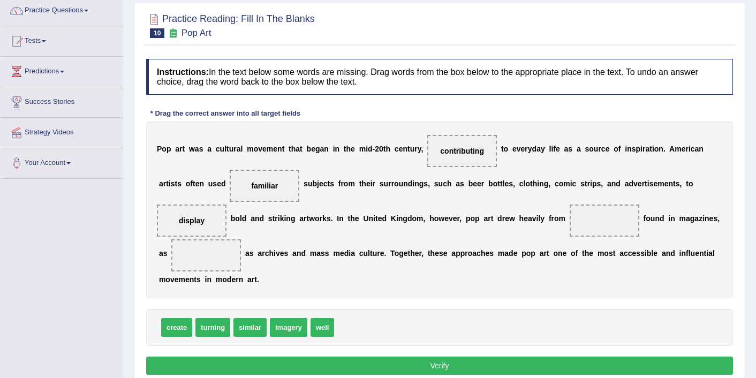
click at [315, 327] on span "well" at bounding box center [323, 327] width 24 height 19
drag, startPoint x: 272, startPoint y: 327, endPoint x: 575, endPoint y: 220, distance: 321.5
drag, startPoint x: 281, startPoint y: 329, endPoint x: 213, endPoint y: 252, distance: 103.2
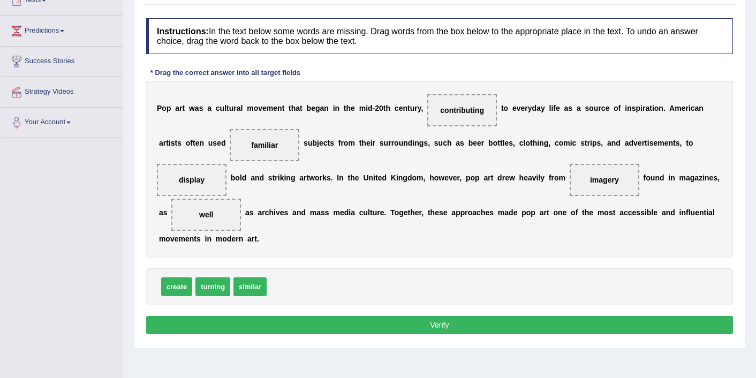
scroll to position [131, 0]
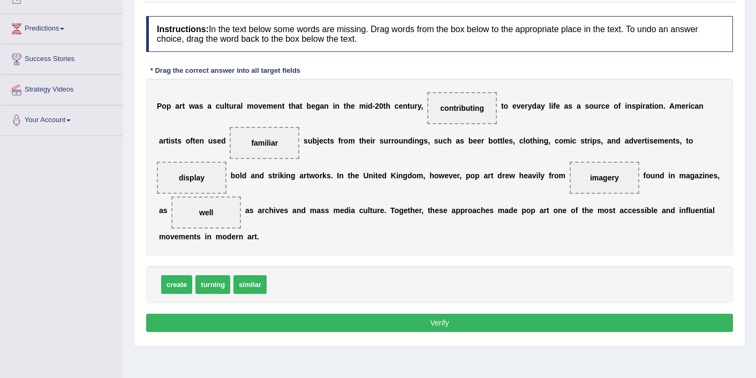
click at [427, 329] on button "Verify" at bounding box center [439, 323] width 587 height 18
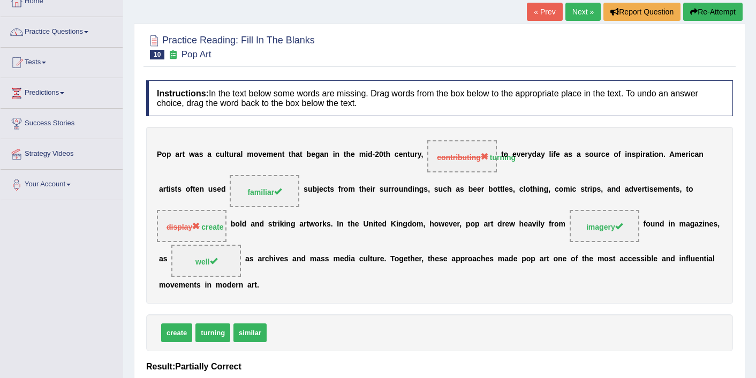
scroll to position [45, 0]
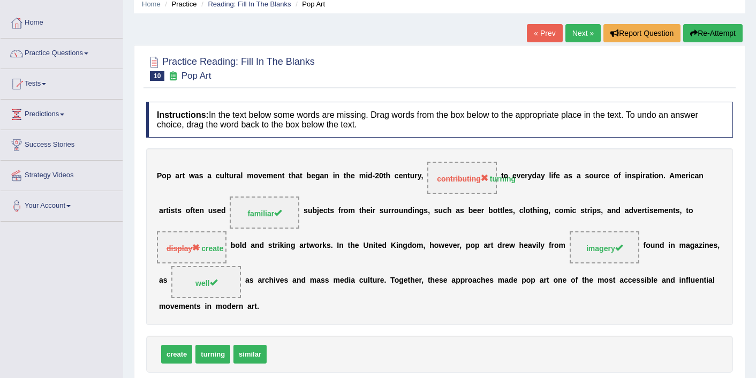
click at [710, 33] on button "Re-Attempt" at bounding box center [712, 33] width 59 height 18
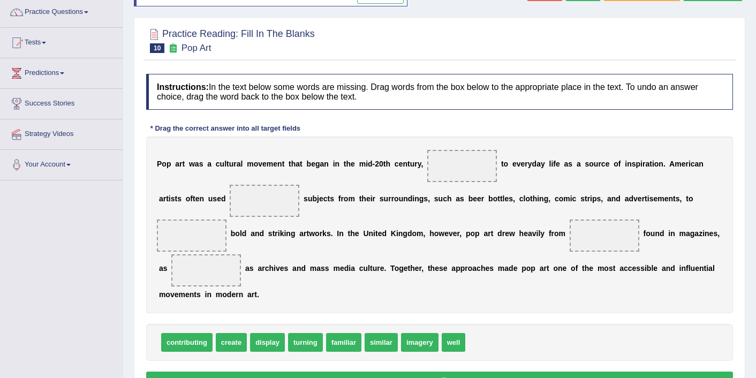
scroll to position [88, 0]
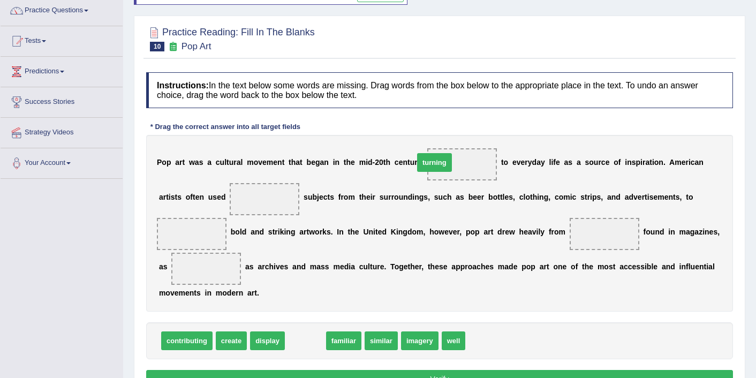
drag, startPoint x: 292, startPoint y: 340, endPoint x: 421, endPoint y: 162, distance: 219.7
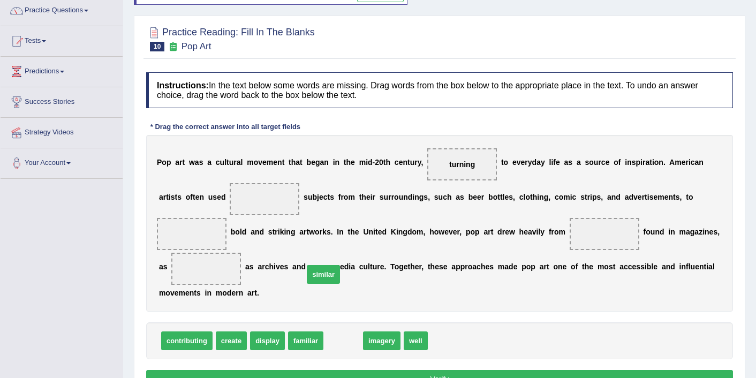
drag, startPoint x: 346, startPoint y: 342, endPoint x: 339, endPoint y: 291, distance: 51.4
click at [339, 284] on span "similar" at bounding box center [323, 274] width 33 height 19
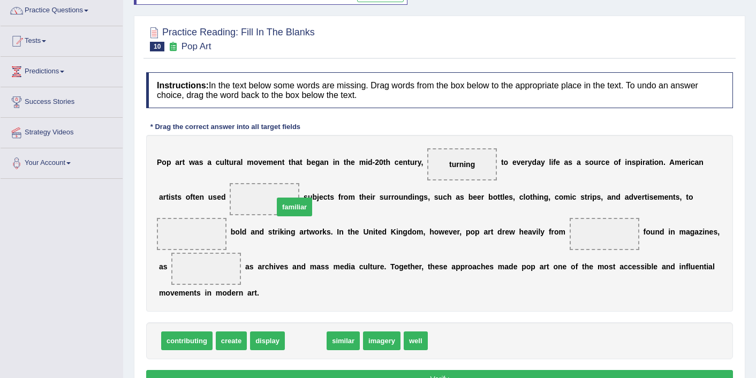
drag, startPoint x: 305, startPoint y: 340, endPoint x: 292, endPoint y: 204, distance: 137.1
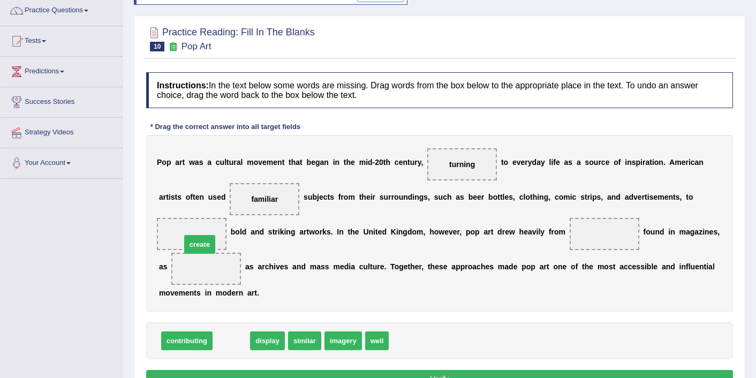
drag, startPoint x: 231, startPoint y: 344, endPoint x: 199, endPoint y: 242, distance: 107.1
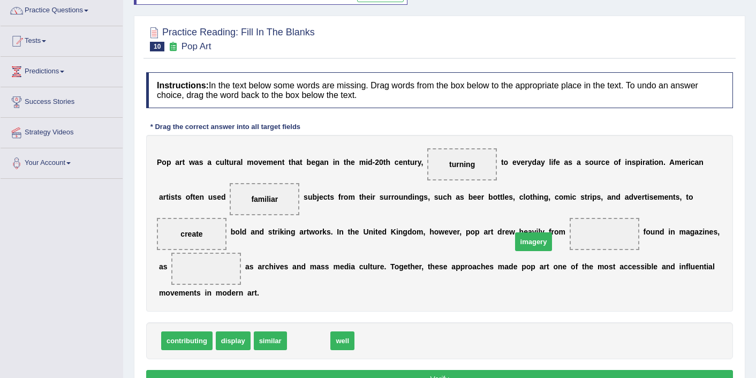
drag, startPoint x: 297, startPoint y: 342, endPoint x: 525, endPoint y: 243, distance: 248.5
click at [525, 243] on span "imagery" at bounding box center [533, 241] width 37 height 19
drag, startPoint x: 306, startPoint y: 341, endPoint x: 611, endPoint y: 228, distance: 324.9
drag, startPoint x: 304, startPoint y: 341, endPoint x: 222, endPoint y: 263, distance: 112.9
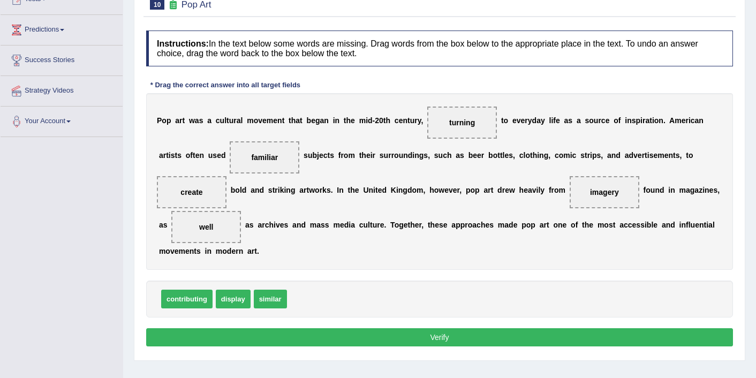
scroll to position [131, 0]
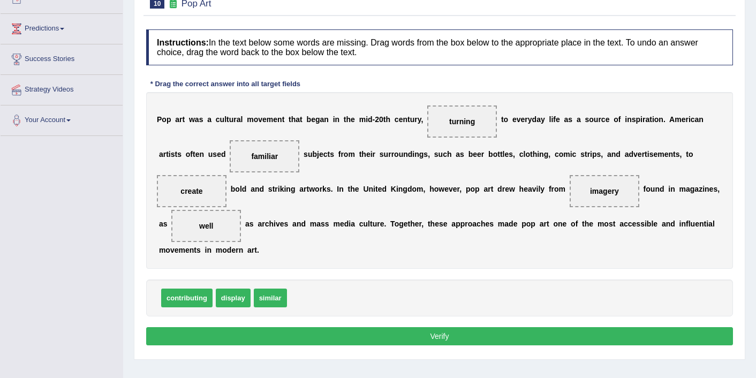
click at [347, 330] on button "Verify" at bounding box center [439, 336] width 587 height 18
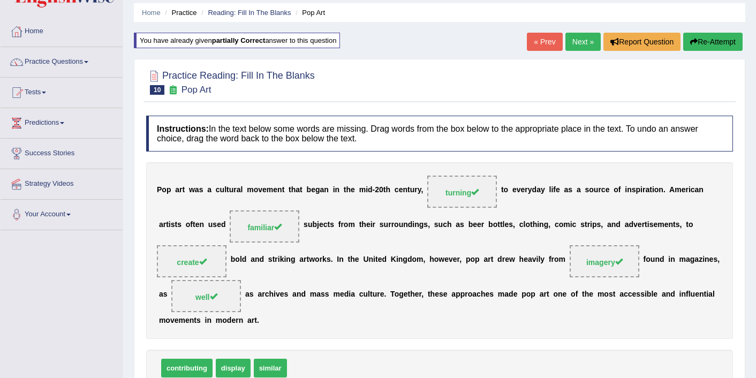
scroll to position [24, 0]
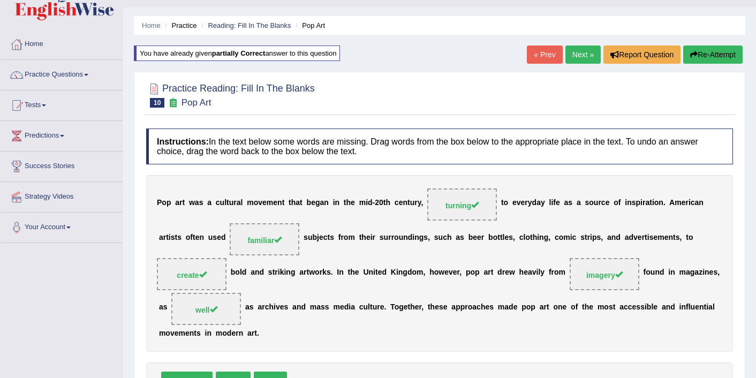
click at [576, 54] on link "Next »" at bounding box center [583, 55] width 35 height 18
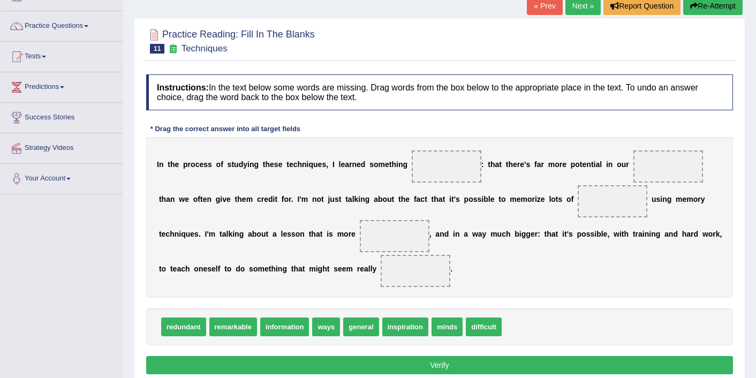
scroll to position [86, 0]
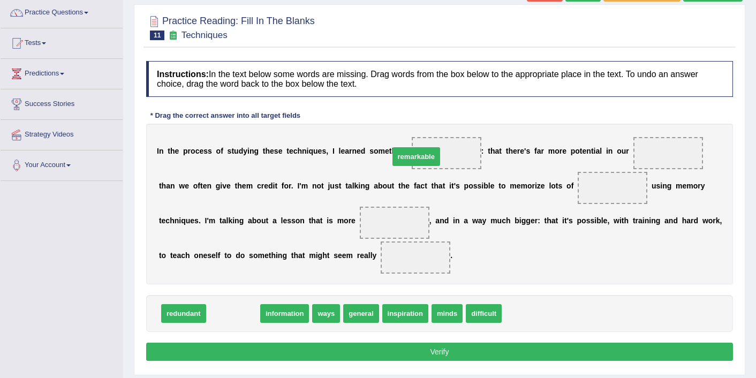
drag, startPoint x: 223, startPoint y: 314, endPoint x: 406, endPoint y: 158, distance: 240.9
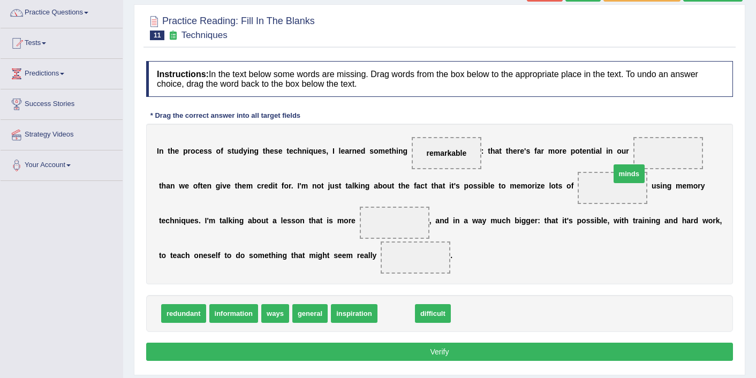
drag, startPoint x: 390, startPoint y: 315, endPoint x: 622, endPoint y: 176, distance: 271.3
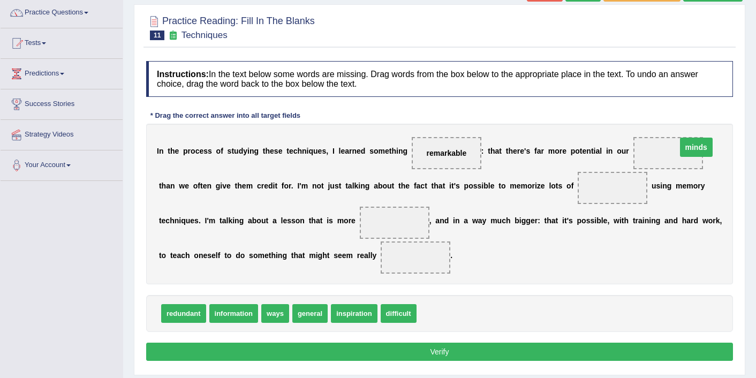
drag, startPoint x: 589, startPoint y: 191, endPoint x: 672, endPoint y: 151, distance: 92.5
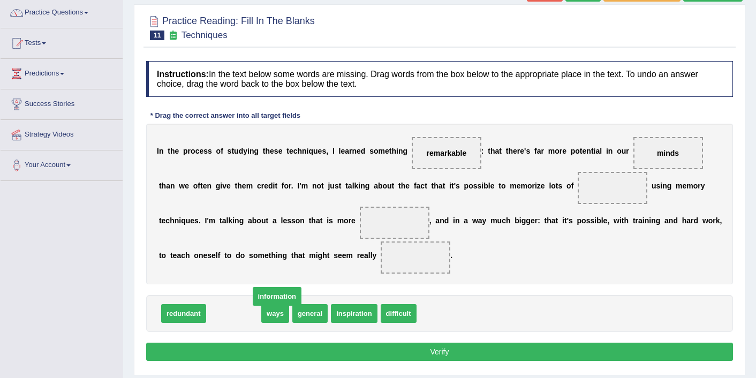
drag, startPoint x: 238, startPoint y: 316, endPoint x: 519, endPoint y: 198, distance: 304.9
click at [302, 287] on span "information" at bounding box center [277, 296] width 49 height 19
drag, startPoint x: 232, startPoint y: 313, endPoint x: 505, endPoint y: 198, distance: 296.7
click at [505, 198] on span "information" at bounding box center [507, 198] width 49 height 19
drag, startPoint x: 221, startPoint y: 317, endPoint x: 552, endPoint y: 192, distance: 353.3
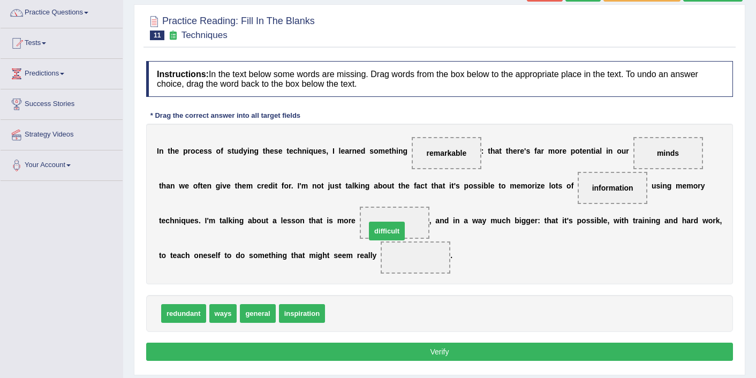
drag, startPoint x: 345, startPoint y: 317, endPoint x: 386, endPoint y: 235, distance: 91.5
drag, startPoint x: 410, startPoint y: 223, endPoint x: 417, endPoint y: 265, distance: 42.4
click at [417, 265] on div "I n t h e p r o c e s s o f s t u d y i n g t h e s e t e c h n i q u e s , I l…" at bounding box center [439, 204] width 587 height 161
drag, startPoint x: 394, startPoint y: 217, endPoint x: 418, endPoint y: 269, distance: 57.5
click at [419, 269] on div "I n t h e p r o c e s s o f s t u d y i n g t h e s e t e c h n i q u e s , I l…" at bounding box center [439, 204] width 587 height 161
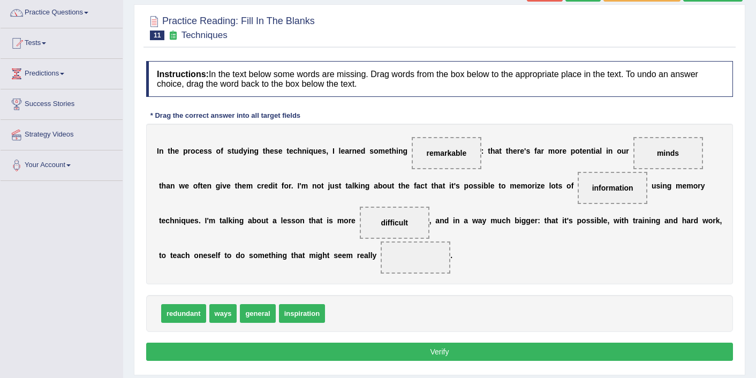
click at [395, 220] on span "difficult" at bounding box center [394, 223] width 27 height 9
drag, startPoint x: 395, startPoint y: 220, endPoint x: 414, endPoint y: 260, distance: 44.8
drag, startPoint x: 258, startPoint y: 311, endPoint x: 389, endPoint y: 225, distance: 157.0
click at [411, 351] on button "Verify" at bounding box center [439, 352] width 587 height 18
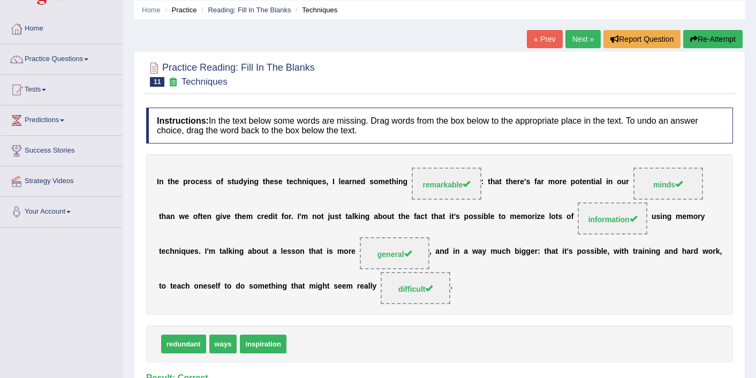
scroll to position [21, 0]
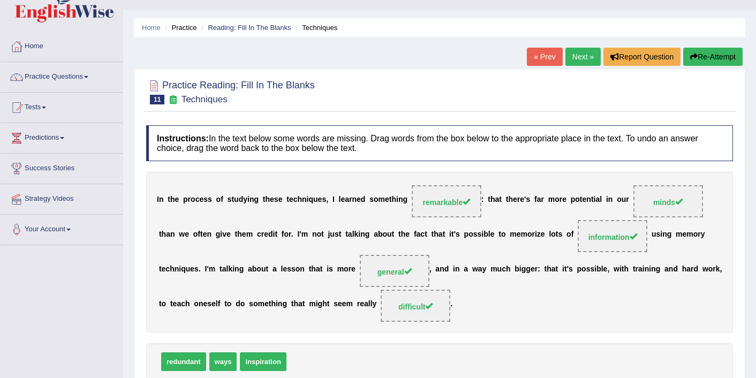
click at [576, 61] on link "Next »" at bounding box center [583, 57] width 35 height 18
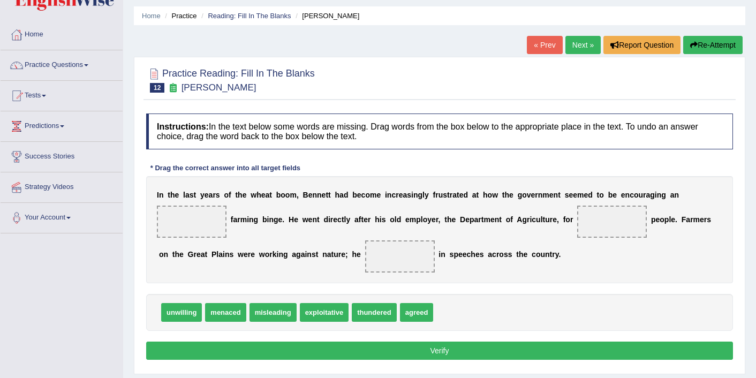
scroll to position [43, 0]
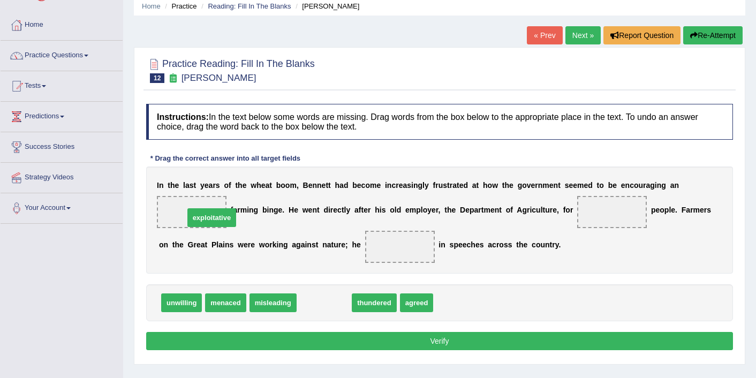
drag, startPoint x: 324, startPoint y: 302, endPoint x: 213, endPoint y: 217, distance: 140.2
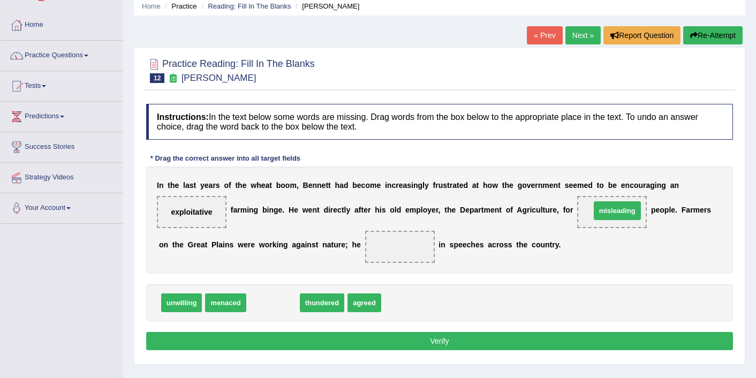
drag, startPoint x: 272, startPoint y: 305, endPoint x: 617, endPoint y: 211, distance: 357.6
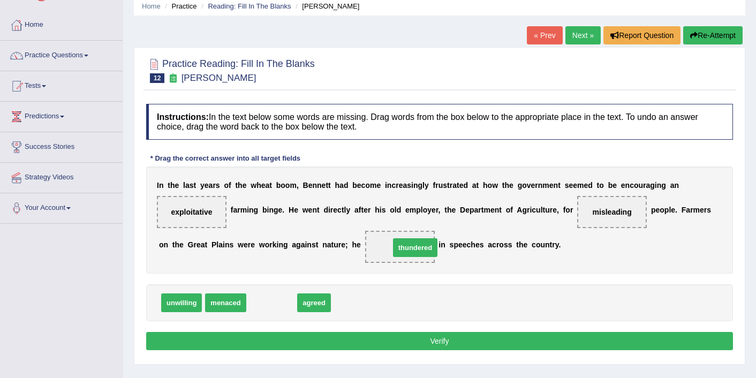
drag, startPoint x: 269, startPoint y: 305, endPoint x: 415, endPoint y: 247, distance: 157.0
click at [424, 344] on button "Verify" at bounding box center [439, 341] width 587 height 18
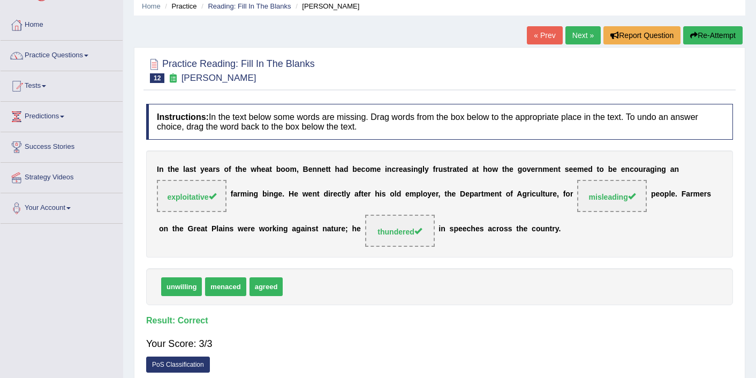
click at [576, 38] on link "Next »" at bounding box center [583, 35] width 35 height 18
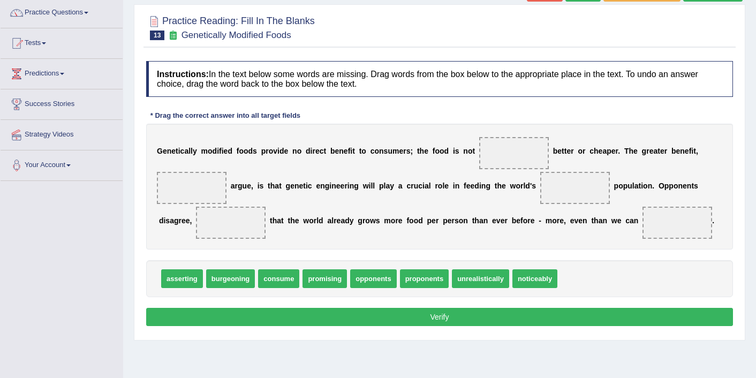
scroll to position [87, 0]
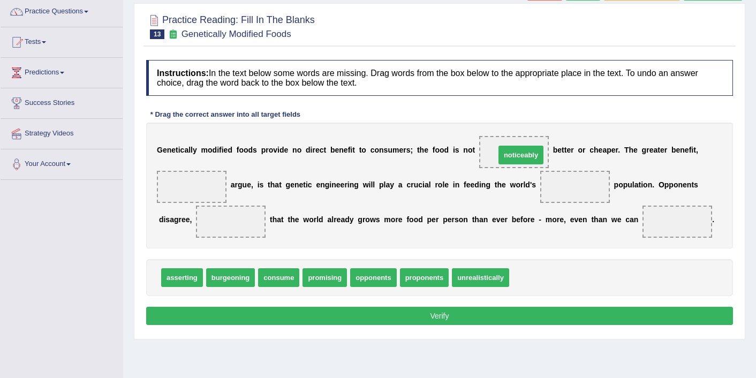
drag, startPoint x: 543, startPoint y: 281, endPoint x: 530, endPoint y: 155, distance: 126.6
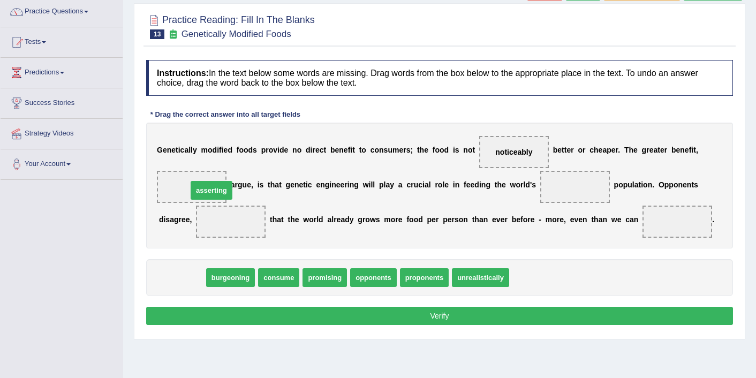
drag, startPoint x: 170, startPoint y: 283, endPoint x: 194, endPoint y: 194, distance: 91.6
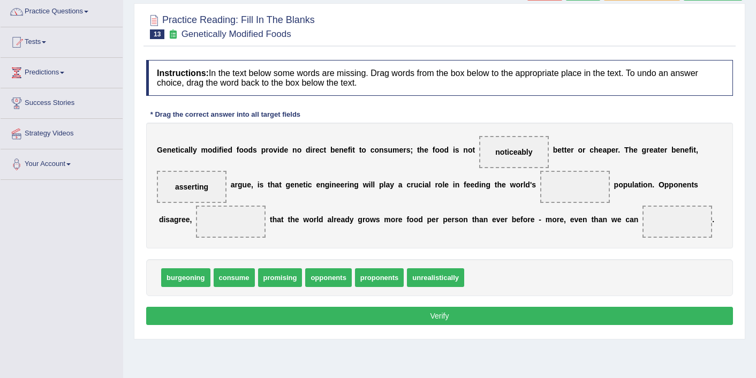
click at [223, 276] on span "consume" at bounding box center [234, 277] width 41 height 19
drag, startPoint x: 223, startPoint y: 276, endPoint x: 439, endPoint y: 267, distance: 216.6
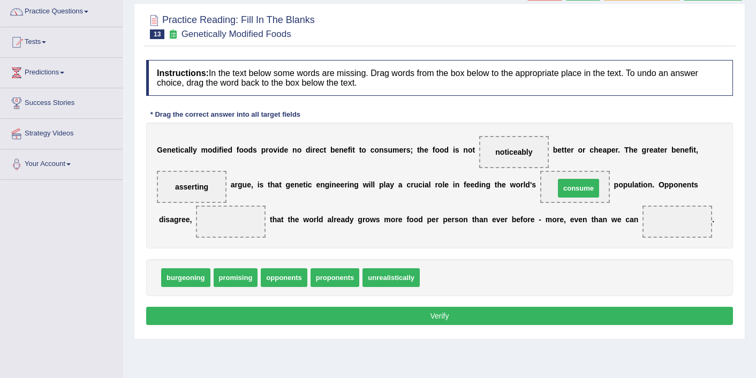
drag, startPoint x: 437, startPoint y: 277, endPoint x: 574, endPoint y: 188, distance: 163.3
drag, startPoint x: 193, startPoint y: 177, endPoint x: 182, endPoint y: 207, distance: 32.0
click at [182, 208] on div "G e n e t i c a l l y m o d i f i e d f o o d s p r o v i d e n o d i r e c t b…" at bounding box center [439, 186] width 587 height 126
drag, startPoint x: 191, startPoint y: 185, endPoint x: 397, endPoint y: 275, distance: 225.5
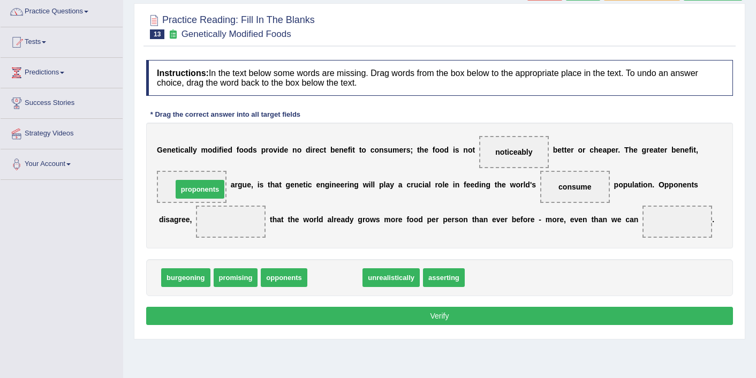
drag, startPoint x: 340, startPoint y: 280, endPoint x: 205, endPoint y: 193, distance: 160.3
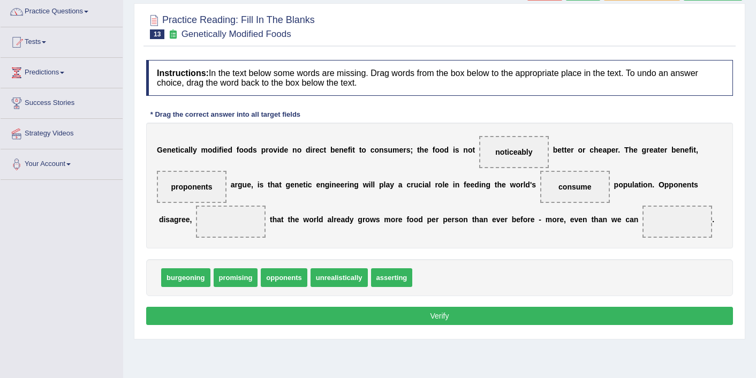
click at [344, 278] on span "unrealistically" at bounding box center [339, 277] width 57 height 19
drag, startPoint x: 400, startPoint y: 273, endPoint x: 242, endPoint y: 219, distance: 167.5
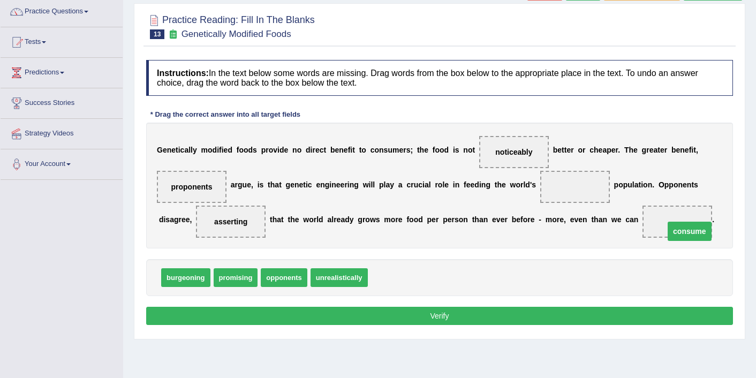
drag, startPoint x: 573, startPoint y: 187, endPoint x: 685, endPoint y: 229, distance: 119.3
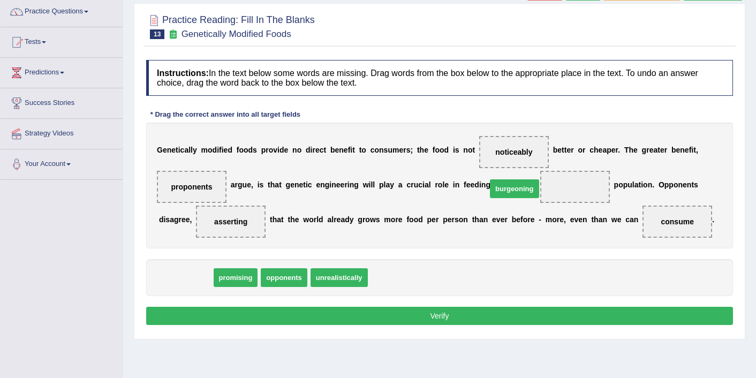
drag, startPoint x: 168, startPoint y: 275, endPoint x: 497, endPoint y: 186, distance: 340.7
click at [497, 186] on span "burgeoning" at bounding box center [514, 188] width 49 height 19
drag, startPoint x: 192, startPoint y: 280, endPoint x: 586, endPoint y: 190, distance: 403.7
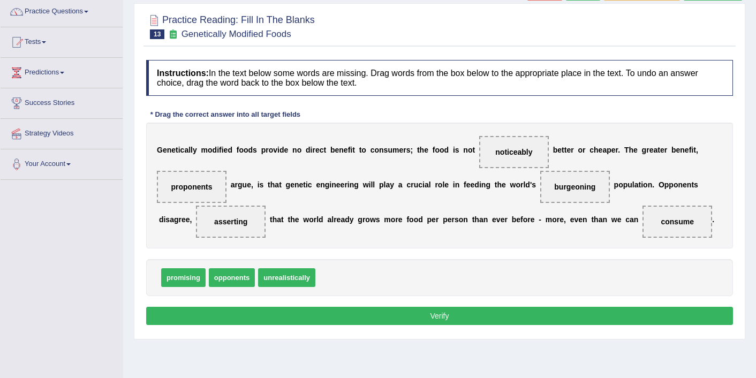
click at [500, 317] on button "Verify" at bounding box center [439, 316] width 587 height 18
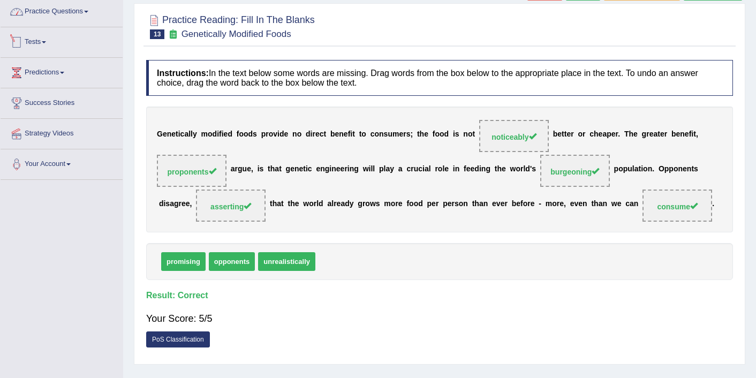
click at [80, 12] on link "Practice Questions" at bounding box center [62, 10] width 122 height 27
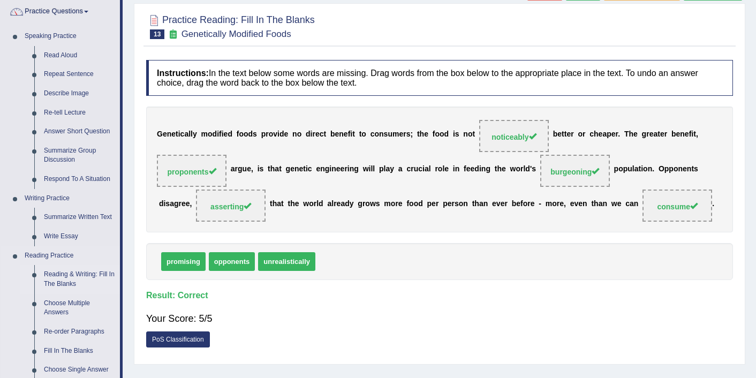
click at [72, 278] on link "Reading & Writing: Fill In The Blanks" at bounding box center [79, 279] width 81 height 28
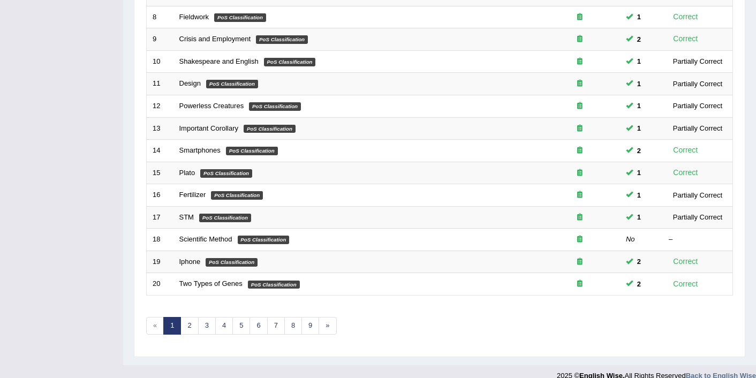
scroll to position [331, 0]
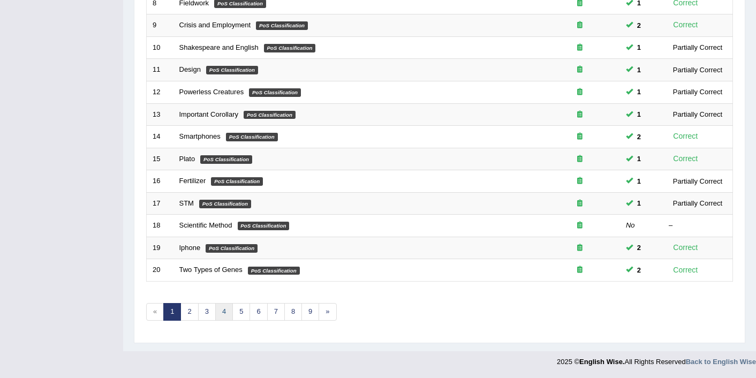
click at [229, 309] on link "4" at bounding box center [224, 312] width 18 height 18
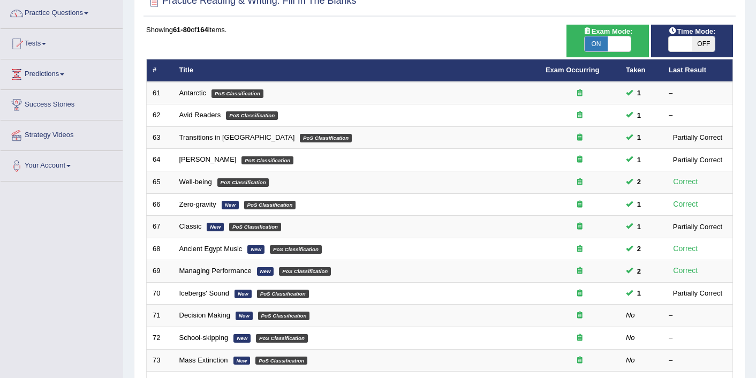
scroll to position [86, 0]
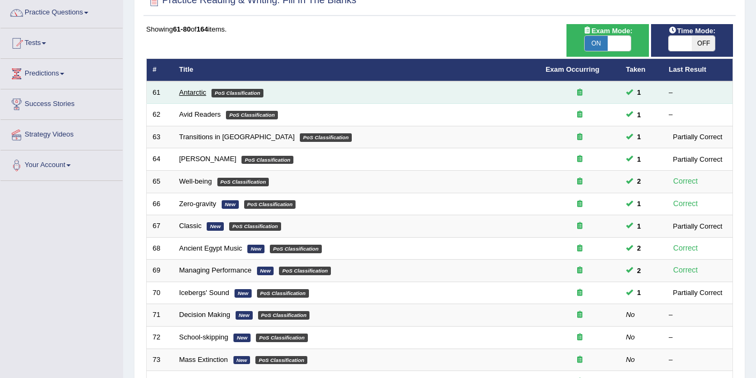
click at [195, 88] on link "Antarctic" at bounding box center [192, 92] width 27 height 8
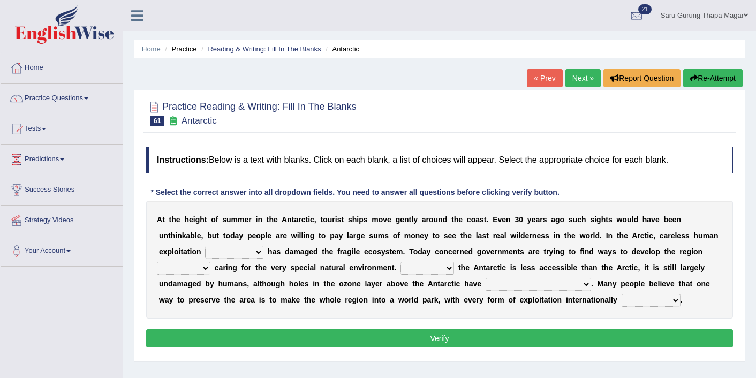
click at [293, 235] on b "w" at bounding box center [294, 235] width 6 height 9
click at [242, 250] on select "in the future ever before on one side in the past" at bounding box center [234, 252] width 58 height 13
select select "in the past"
click at [197, 268] on select "while whereas even though" at bounding box center [184, 268] width 54 height 13
select select "while"
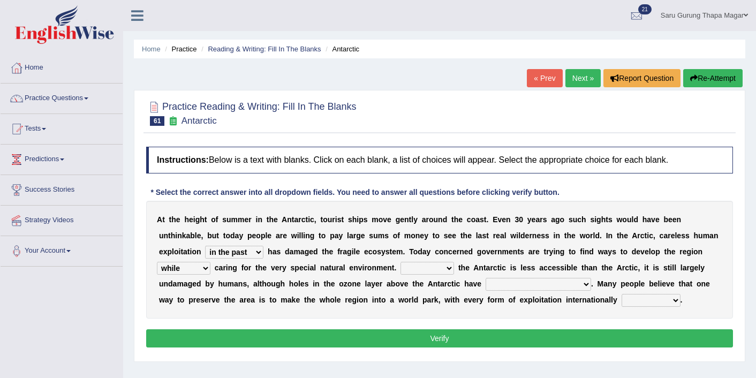
click at [427, 268] on select "Because Whether Unless Besides" at bounding box center [428, 268] width 54 height 13
select select "Because"
click at [516, 285] on select "yet discovered ever discovered already been discovered already been discovering" at bounding box center [539, 284] width 106 height 13
select select "already been discovered"
click at [573, 299] on b "t" at bounding box center [574, 300] width 3 height 9
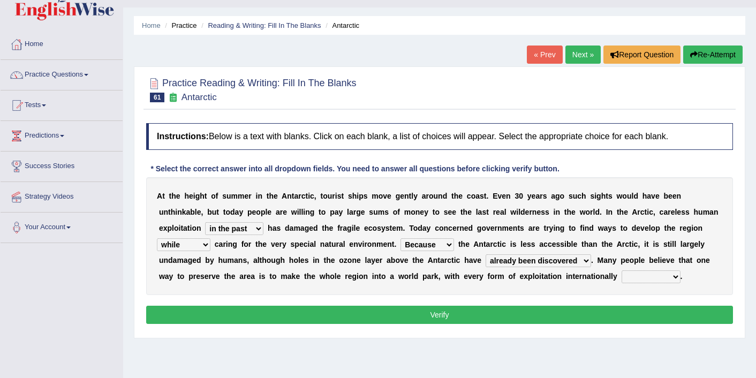
scroll to position [43, 0]
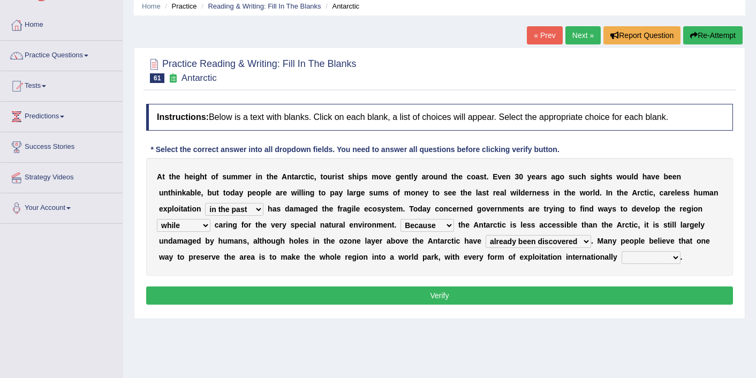
click at [644, 255] on select "expanded spanned banned transformed" at bounding box center [651, 257] width 59 height 13
select select "banned"
click at [560, 298] on button "Verify" at bounding box center [439, 296] width 587 height 18
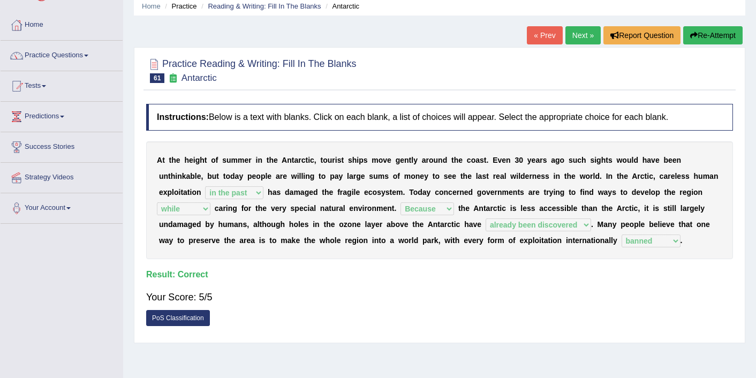
click at [580, 41] on link "Next »" at bounding box center [583, 35] width 35 height 18
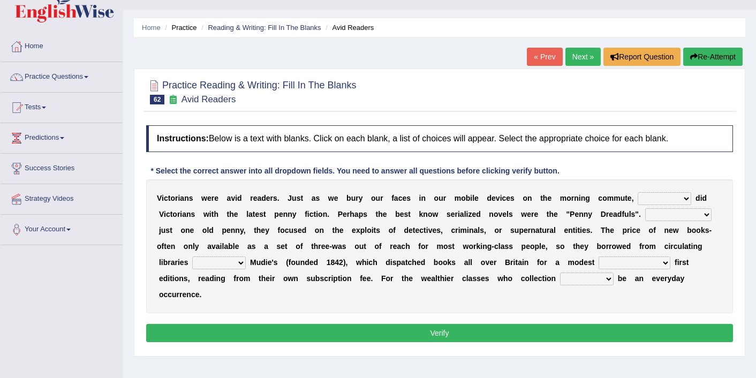
scroll to position [43, 0]
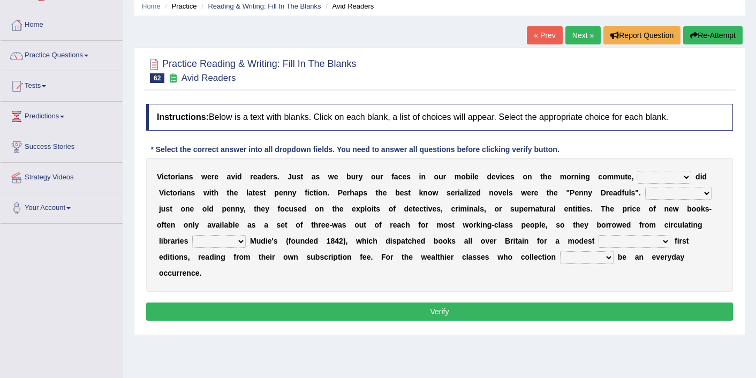
click at [664, 178] on select "either so too neither whether" at bounding box center [665, 177] width 54 height 13
click at [653, 176] on select "either so too neither whether" at bounding box center [665, 177] width 54 height 13
click at [658, 176] on select "either so too neither whether" at bounding box center [665, 177] width 54 height 13
click at [647, 177] on select "either so too neither whether" at bounding box center [665, 177] width 54 height 13
click at [668, 178] on select "either so too neither whether" at bounding box center [665, 177] width 54 height 13
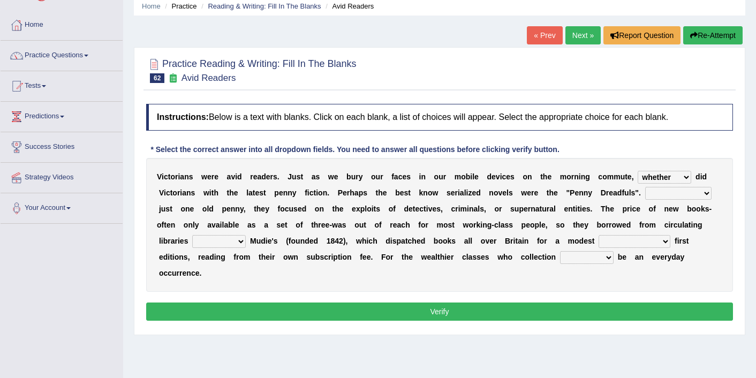
select select "so too"
click at [661, 192] on select "Costed Having costed Costing Cost" at bounding box center [678, 193] width 66 height 13
select select "Costing"
click at [228, 242] on select "such as other than that is as to" at bounding box center [219, 241] width 54 height 13
select select "such as"
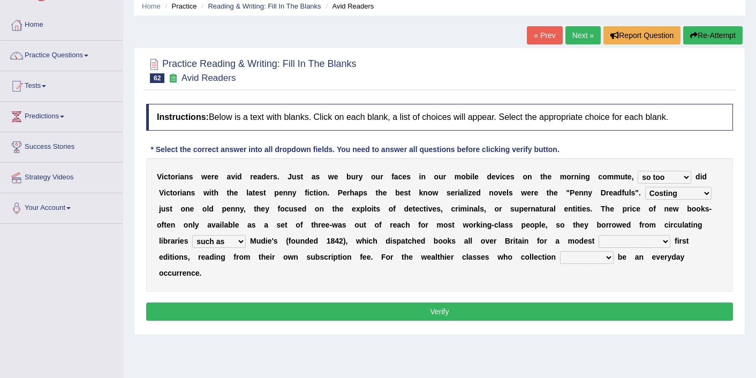
click at [620, 241] on select "could afford afford having afforded affording" at bounding box center [635, 241] width 72 height 13
select select "could afford"
click at [565, 261] on select "would could should did" at bounding box center [587, 257] width 54 height 13
select select "would"
click at [572, 316] on button "Verify" at bounding box center [439, 312] width 587 height 18
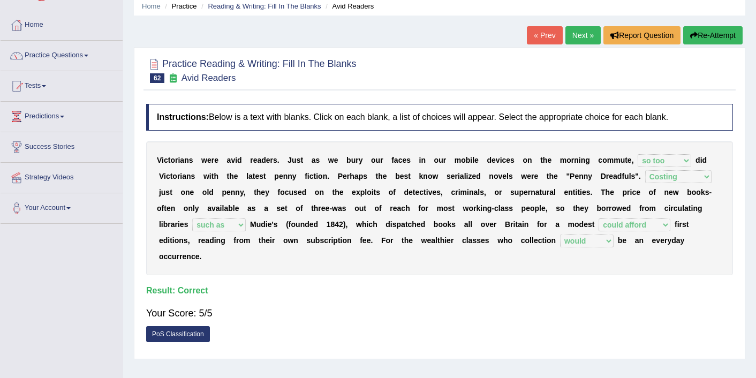
click at [714, 28] on button "Re-Attempt" at bounding box center [712, 35] width 59 height 18
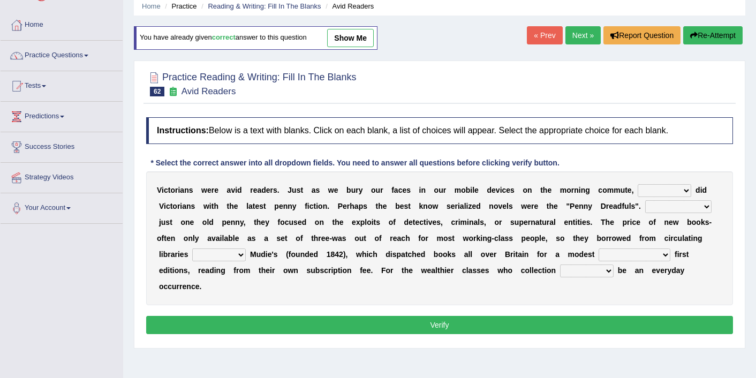
click at [645, 186] on select "either so too neither whether" at bounding box center [665, 190] width 54 height 13
select select "so too"
click at [673, 212] on select "Costed Having costed Costing Cost" at bounding box center [678, 206] width 66 height 13
select select "Costing"
click at [219, 247] on div "V i c t o r i a n s w e r e a v i d r e a d e r s . J u s t a s w e b u r y o u…" at bounding box center [439, 238] width 587 height 134
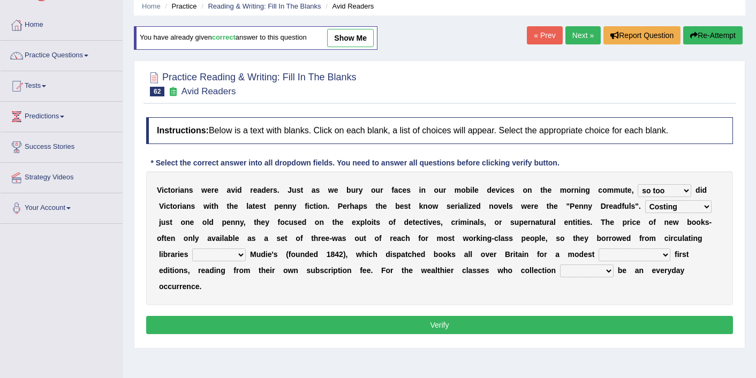
click at [222, 252] on select "such as other than that is as to" at bounding box center [219, 255] width 54 height 13
select select "such as"
click at [655, 257] on select "could afford afford having afforded affording" at bounding box center [635, 255] width 72 height 13
select select "could afford"
click at [592, 270] on select "would could should did" at bounding box center [587, 271] width 54 height 13
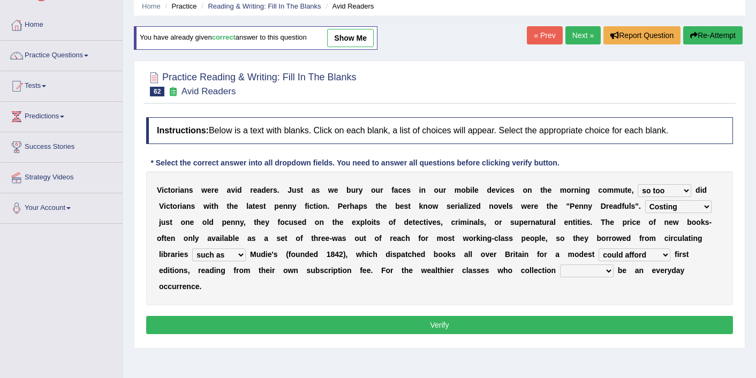
select select "would"
click at [563, 322] on button "Verify" at bounding box center [439, 325] width 587 height 18
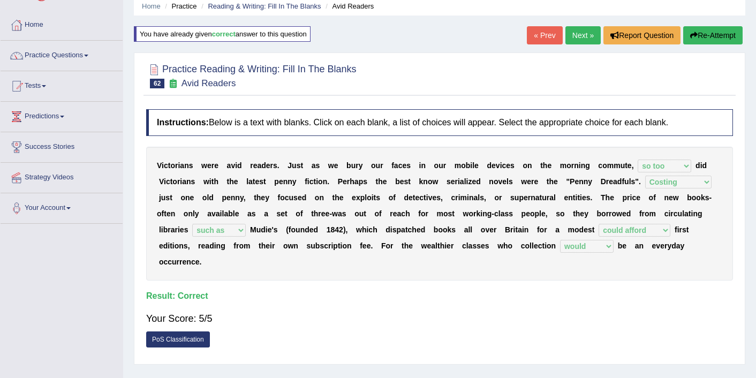
click at [585, 31] on link "Next »" at bounding box center [583, 35] width 35 height 18
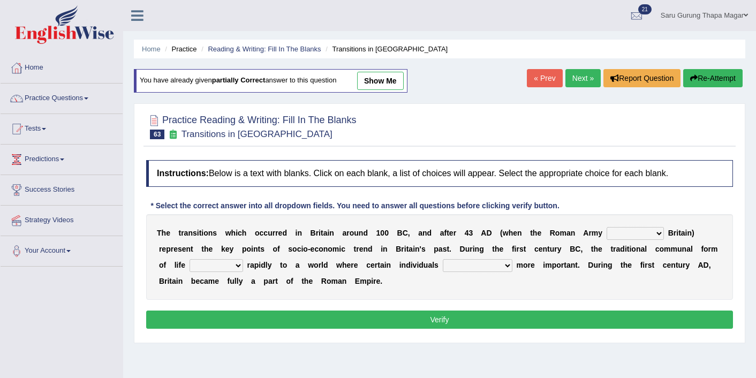
click at [630, 228] on select "purported pursued enlightened invaded" at bounding box center [635, 233] width 57 height 13
select select "invaded"
click at [215, 267] on select "withdrew shaped awarded shifted" at bounding box center [217, 265] width 54 height 13
select select "shifted"
click at [455, 264] on select "became become having become becoming" at bounding box center [478, 265] width 70 height 13
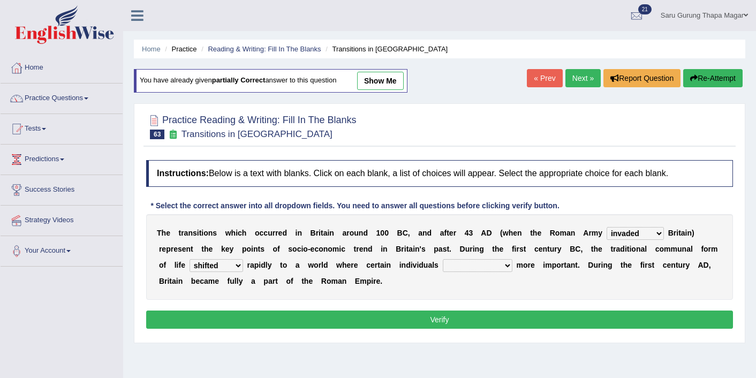
select select "became"
click at [383, 316] on button "Verify" at bounding box center [439, 320] width 587 height 18
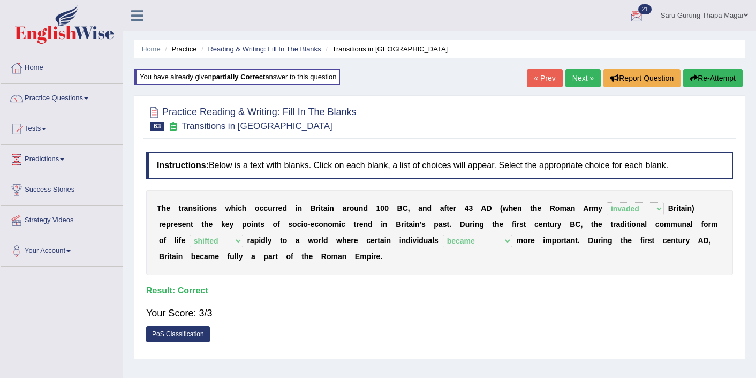
click at [584, 79] on link "Next »" at bounding box center [583, 78] width 35 height 18
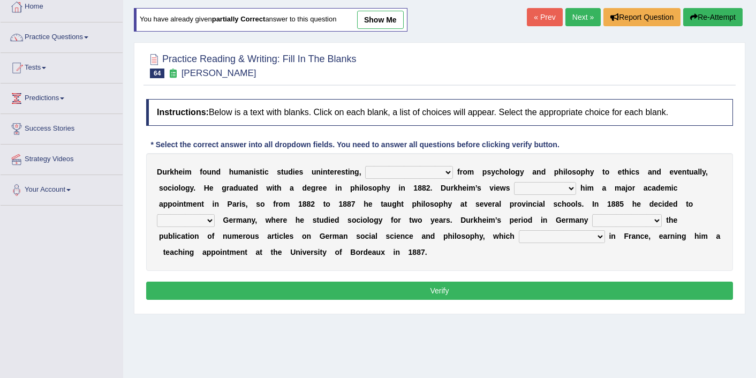
scroll to position [64, 0]
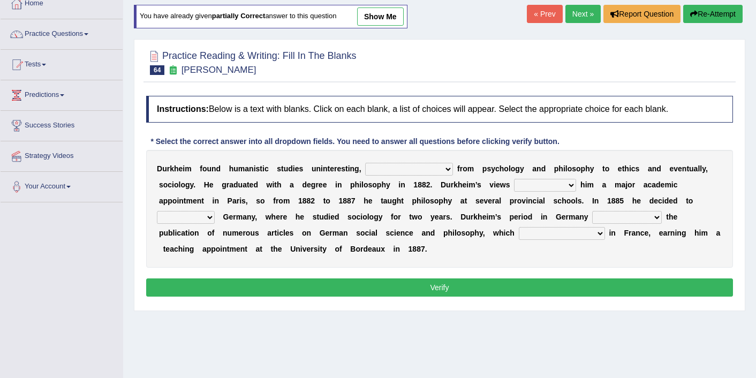
click at [405, 170] on select "moving his position alternating his mind juggling his job turning his attention" at bounding box center [409, 169] width 88 height 13
select select "turning his attention"
click at [527, 187] on select "hasn't got were getting can't get could not get" at bounding box center [545, 185] width 62 height 13
select select "could not get"
click at [193, 216] on select "came after wrote about ran across leave for" at bounding box center [186, 217] width 58 height 13
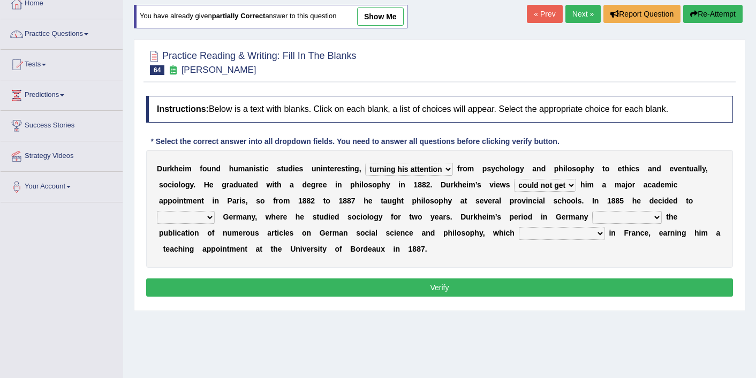
select select "leave for"
click at [633, 219] on select "resulted in flicked through was down to achieved by" at bounding box center [627, 217] width 70 height 13
select select "resulted in"
click at [543, 228] on select "remained modest gained appreciation collected money gained recognition" at bounding box center [562, 233] width 86 height 13
select select "gained recognition"
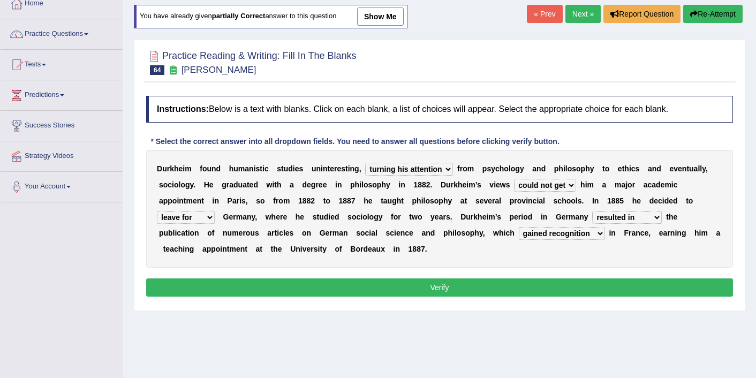
click at [547, 286] on button "Verify" at bounding box center [439, 288] width 587 height 18
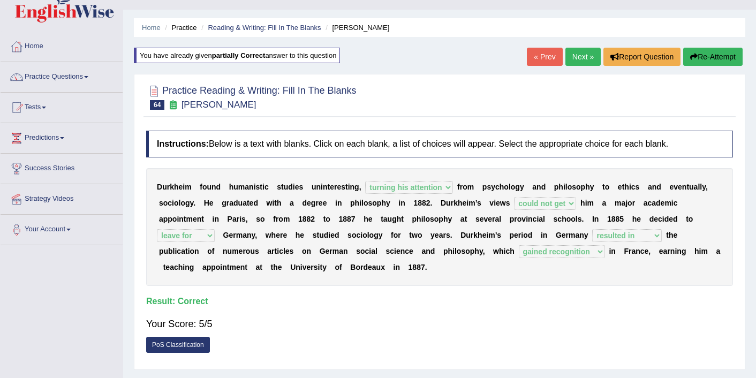
scroll to position [0, 0]
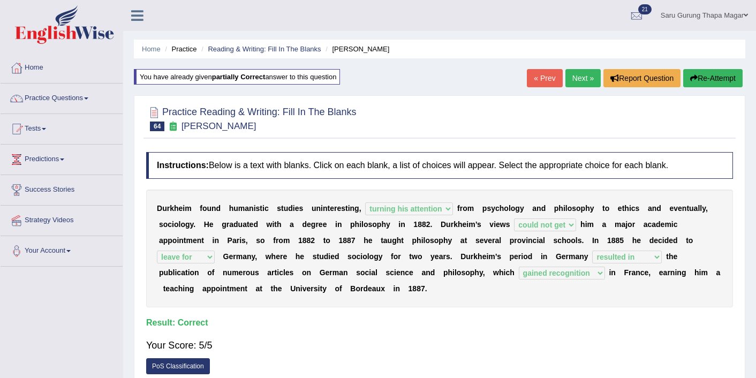
click at [571, 79] on link "Next »" at bounding box center [583, 78] width 35 height 18
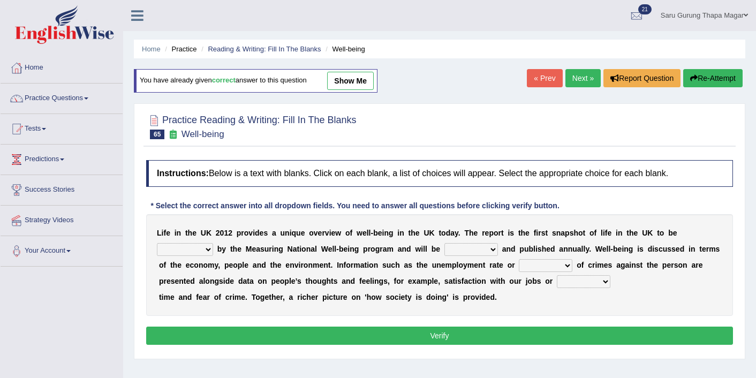
click at [205, 249] on select "delivered protected demanded overviewed" at bounding box center [185, 249] width 56 height 13
select select "protected"
click at [472, 249] on select "distorted charted updated arranged" at bounding box center [472, 249] width 54 height 13
select select "updated"
click at [546, 269] on select "velocity weight span number" at bounding box center [546, 265] width 54 height 13
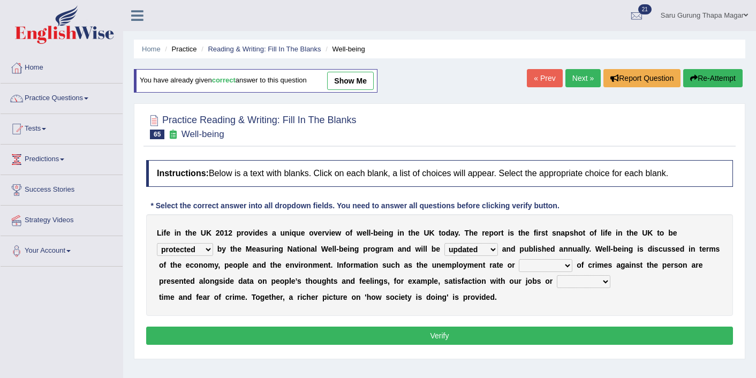
select select "number"
click at [568, 283] on select "pressure plea fancy leisure" at bounding box center [584, 281] width 54 height 13
select select "leisure"
click at [520, 349] on div "Instructions: Below is a text with blanks. Click on each blank, a list of choic…" at bounding box center [440, 254] width 592 height 199
click at [520, 339] on button "Verify" at bounding box center [439, 336] width 587 height 18
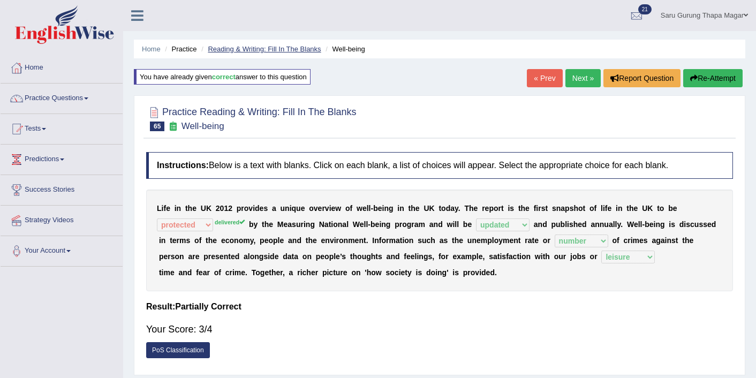
click at [300, 46] on link "Reading & Writing: Fill In The Blanks" at bounding box center [264, 49] width 113 height 8
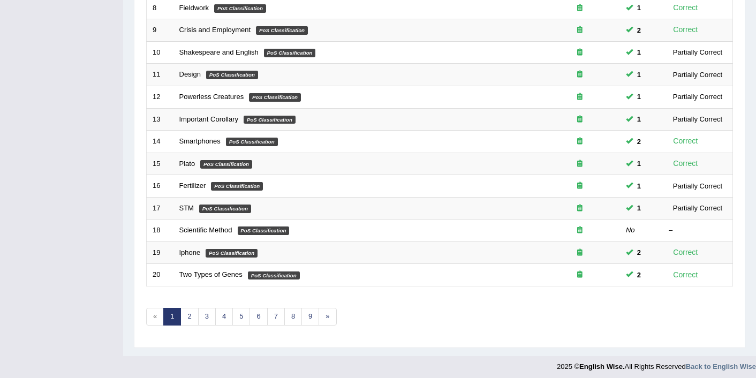
scroll to position [331, 0]
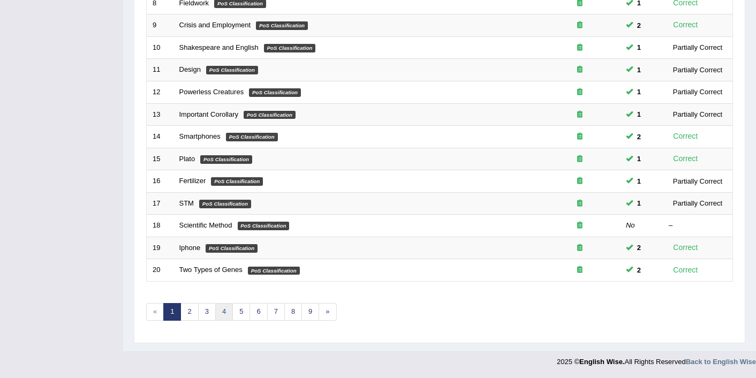
click at [226, 311] on link "4" at bounding box center [224, 312] width 18 height 18
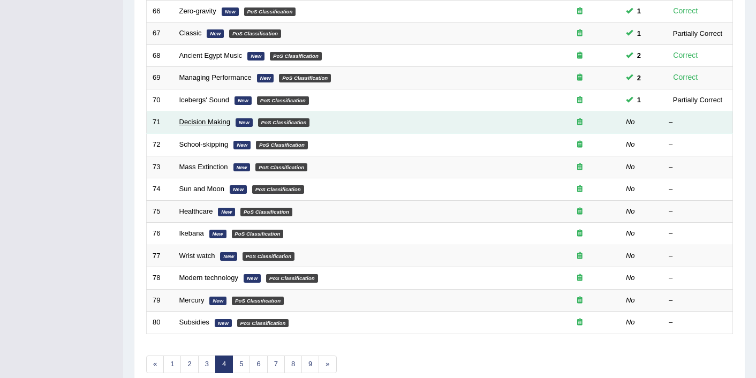
scroll to position [257, 0]
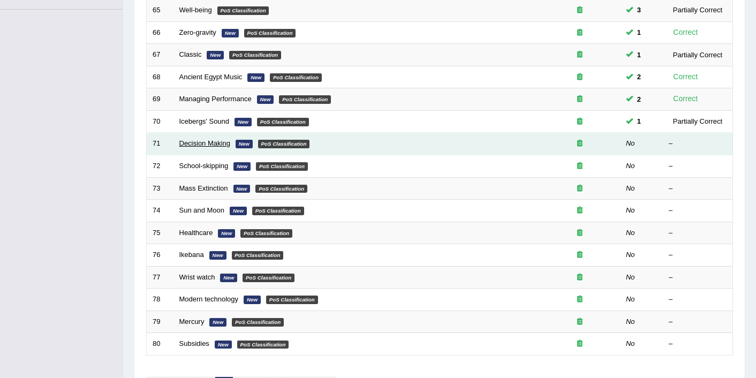
click at [221, 143] on link "Decision Making" at bounding box center [204, 143] width 51 height 8
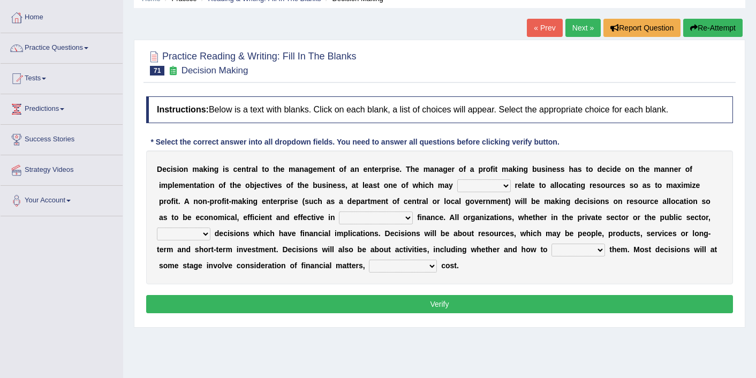
scroll to position [64, 0]
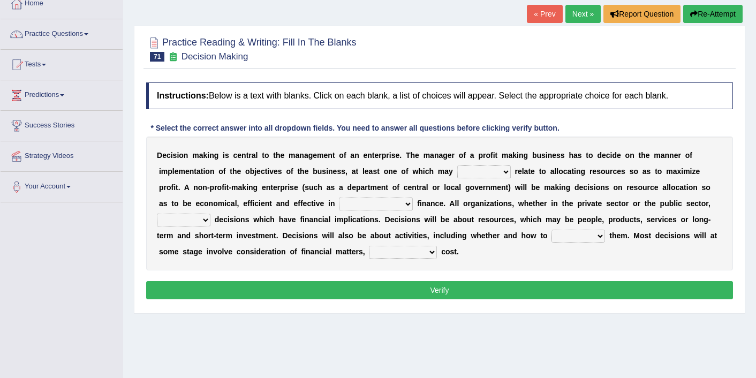
click at [494, 172] on select "better well best thereby" at bounding box center [484, 172] width 54 height 13
click at [492, 177] on select "better well best thereby" at bounding box center [484, 172] width 54 height 13
select select "best"
click at [197, 187] on b "n" at bounding box center [195, 187] width 5 height 9
click at [357, 205] on select "its use of its using of using of accordance with" at bounding box center [376, 204] width 74 height 13
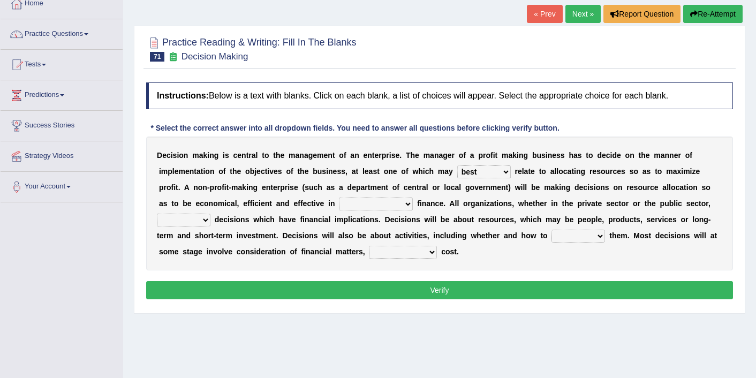
select select "accordance with"
click at [197, 222] on select "do adapt take beget" at bounding box center [184, 220] width 54 height 13
select select "take"
click at [562, 237] on select "overload overlook undertake underpin" at bounding box center [579, 236] width 54 height 13
select select "undertake"
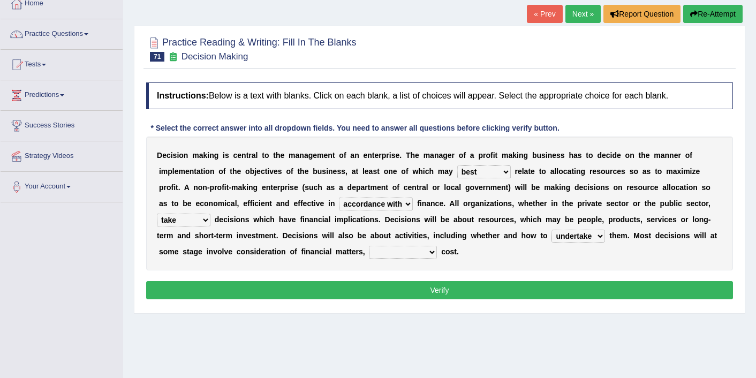
click at [393, 253] on select "eventually consequently particularly spontaneously" at bounding box center [403, 252] width 68 height 13
select select "particularly"
click at [392, 291] on button "Verify" at bounding box center [439, 290] width 587 height 18
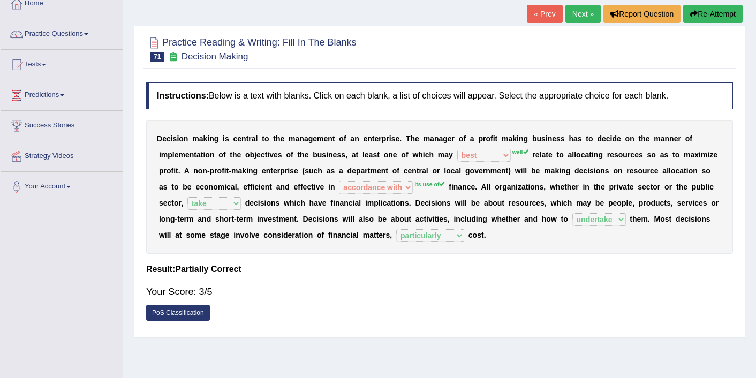
click at [390, 294] on div "Your Score: 3/5" at bounding box center [439, 292] width 587 height 26
click at [584, 17] on link "Next »" at bounding box center [583, 14] width 35 height 18
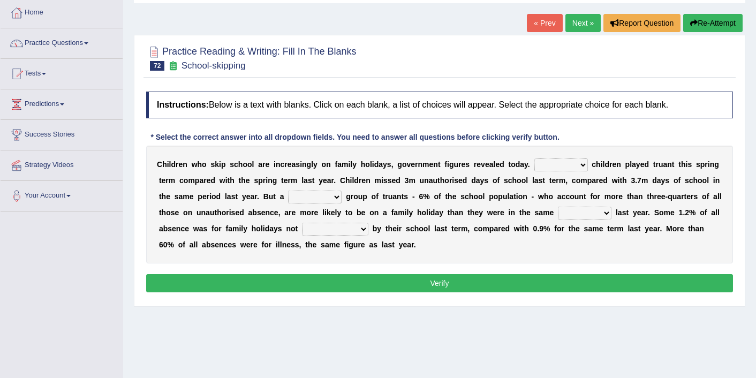
scroll to position [57, 0]
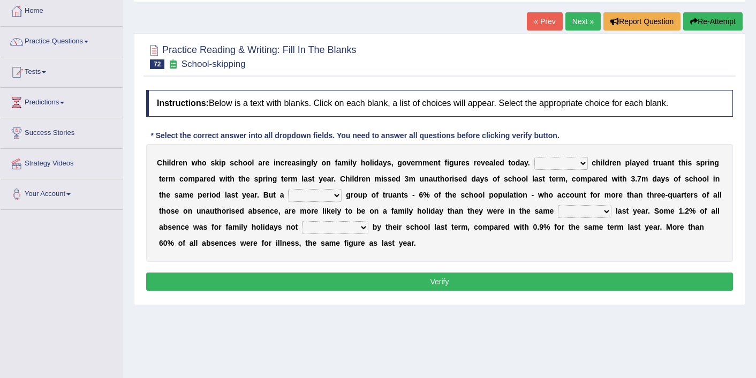
click at [562, 168] on select "Same More Fewer Less" at bounding box center [562, 163] width 54 height 13
select select "Fewer"
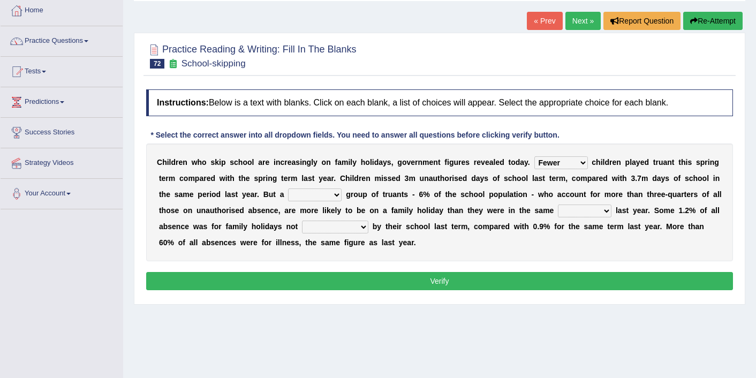
click at [298, 193] on select "mere hardcore residual flimsy" at bounding box center [315, 195] width 54 height 13
click at [325, 198] on select "mere hardcore residual flimsy" at bounding box center [315, 195] width 54 height 13
click at [335, 197] on select "mere hardcore residual flimsy" at bounding box center [315, 195] width 54 height 13
select select "residual"
click at [584, 214] on select "time span period duration" at bounding box center [585, 211] width 54 height 13
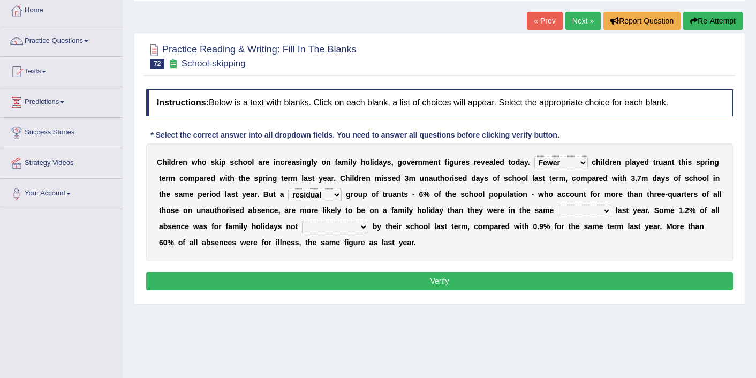
select select "period"
click at [356, 224] on select "consent recommended agreed contradicted" at bounding box center [335, 227] width 66 height 13
select select "agreed"
click at [448, 283] on button "Verify" at bounding box center [439, 281] width 587 height 18
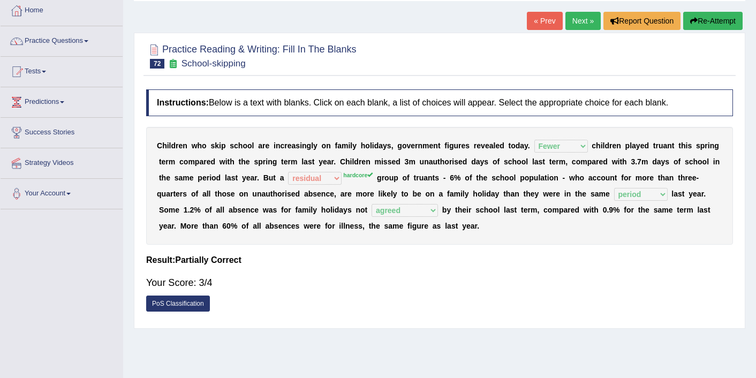
click at [581, 21] on link "Next »" at bounding box center [583, 21] width 35 height 18
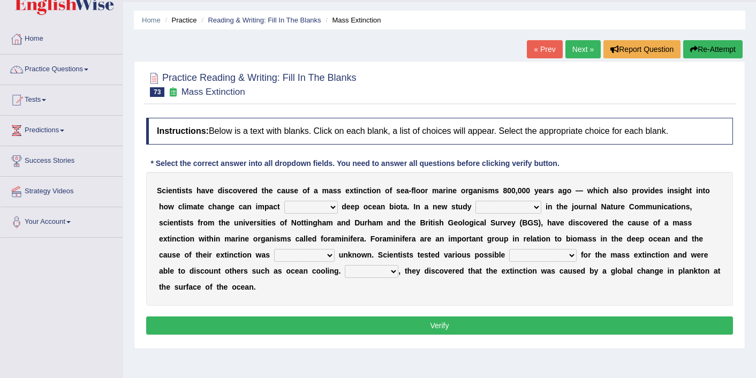
scroll to position [50, 0]
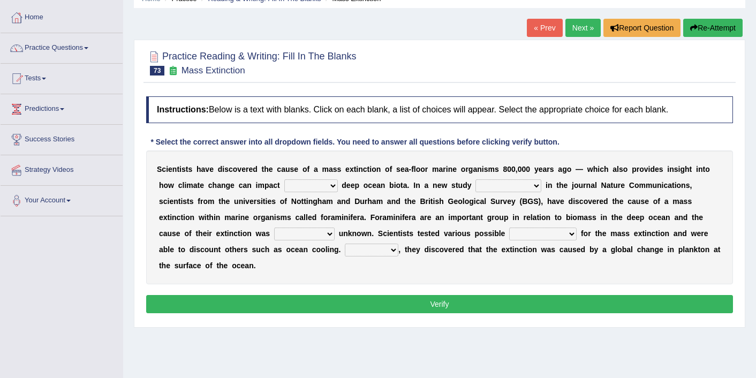
click at [308, 188] on select "in of on off" at bounding box center [311, 185] width 54 height 13
select select "in"
click at [502, 188] on select "publishing has published published be publishing" at bounding box center [509, 185] width 66 height 13
select select "published"
click at [292, 232] on select "occasionally necessarily previously currently" at bounding box center [304, 234] width 61 height 13
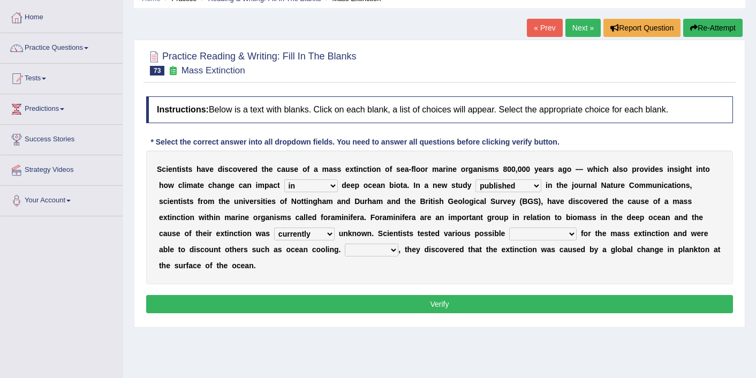
click at [303, 236] on select "occasionally necessarily previously currently" at bounding box center [304, 234] width 61 height 13
select select "previously"
click at [546, 236] on select "causes consequences elements factors" at bounding box center [542, 234] width 67 height 13
select select "factors"
click at [372, 252] on select "However Thus So Instead" at bounding box center [372, 250] width 54 height 13
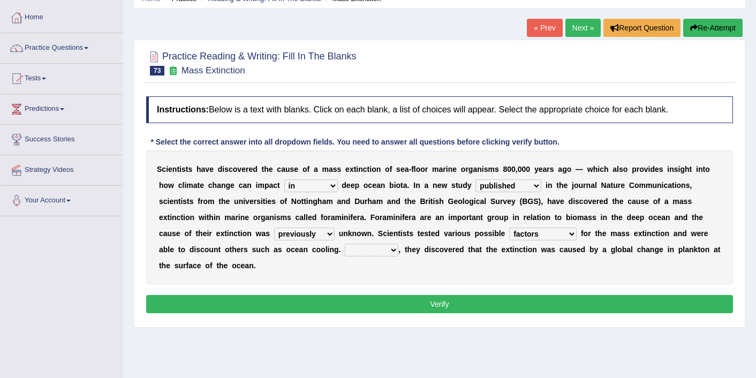
select select "However"
click at [354, 303] on button "Verify" at bounding box center [439, 304] width 587 height 18
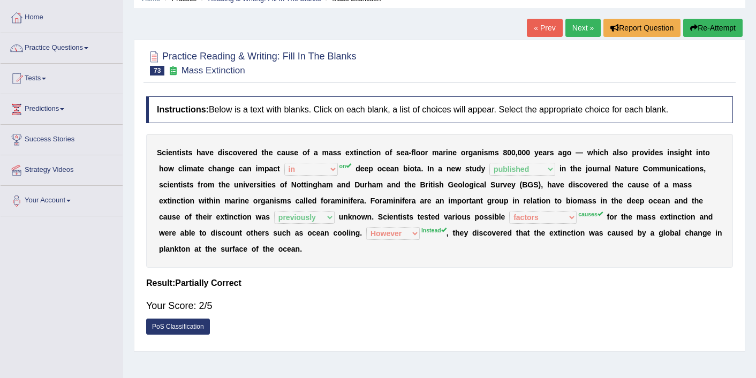
click at [712, 28] on button "Re-Attempt" at bounding box center [712, 28] width 59 height 18
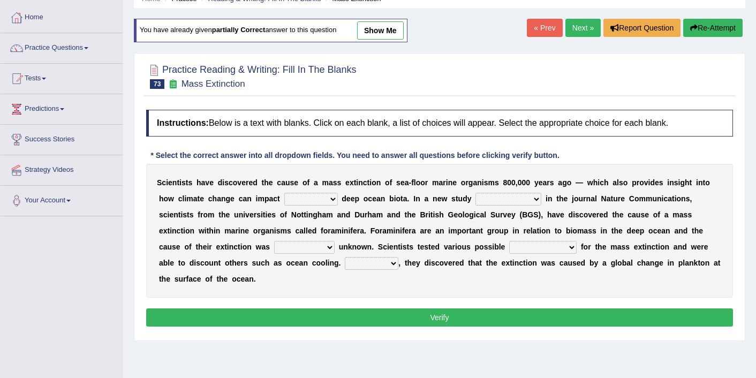
click at [310, 201] on select "in of on off" at bounding box center [311, 199] width 54 height 13
select select "on"
click at [528, 196] on select "publishing has published published be publishing" at bounding box center [509, 199] width 66 height 13
click at [523, 194] on select "publishing has published published be publishing" at bounding box center [509, 199] width 66 height 13
select select "published"
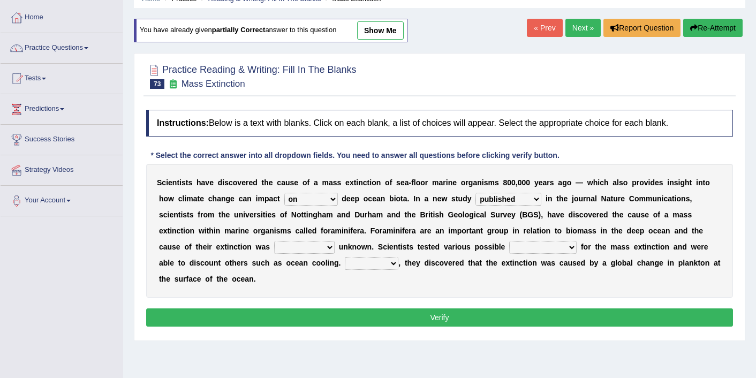
click at [319, 248] on select "occasionally necessarily previously currently" at bounding box center [304, 247] width 61 height 13
select select "previously"
click at [521, 242] on select "causes consequences elements factors" at bounding box center [542, 247] width 67 height 13
select select "causes"
click at [385, 262] on select "However Thus So Instead" at bounding box center [372, 263] width 54 height 13
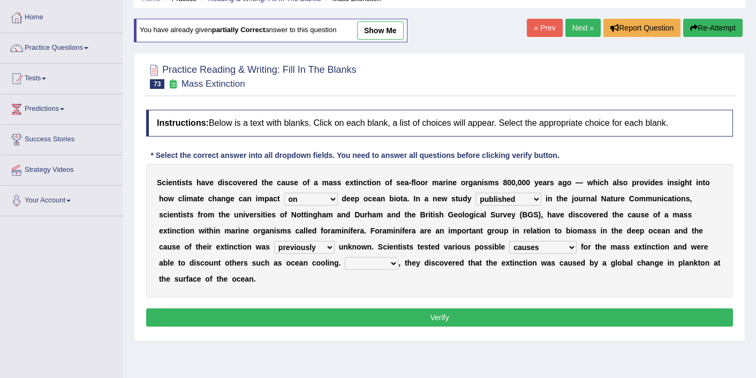
select select "Instead"
click at [397, 323] on button "Verify" at bounding box center [439, 318] width 587 height 18
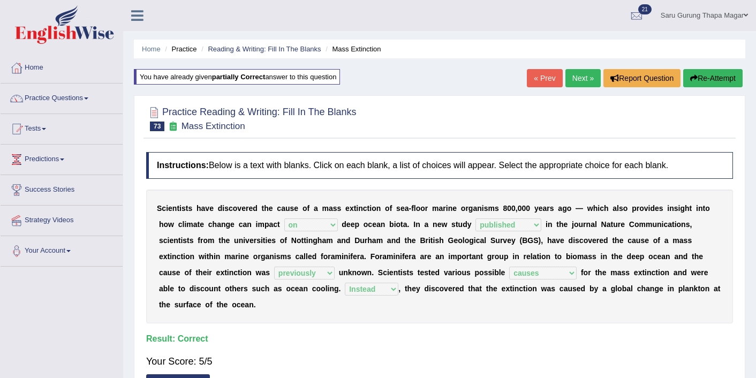
click at [574, 87] on link "Next »" at bounding box center [583, 78] width 35 height 18
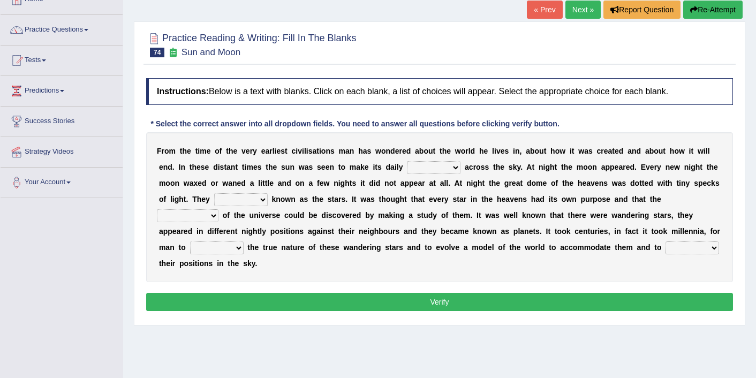
scroll to position [70, 0]
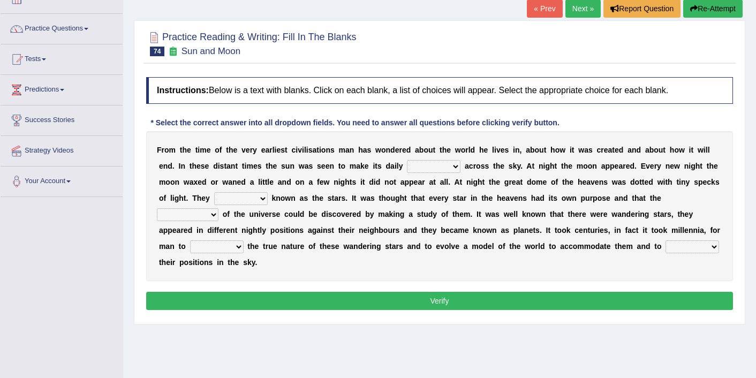
click at [416, 169] on select "plan level journey line" at bounding box center [434, 166] width 54 height 13
select select "journey"
click at [232, 199] on select "are well become became" at bounding box center [241, 198] width 54 height 13
select select "are"
click at [182, 217] on select "stories secrets views imaginations" at bounding box center [188, 214] width 62 height 13
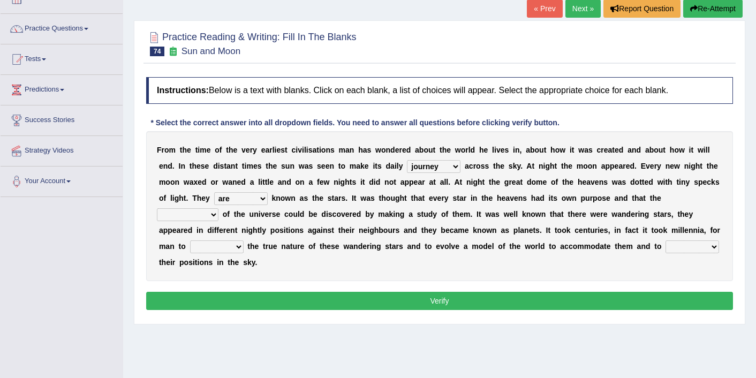
select select "secrets"
click at [229, 248] on select "distort discuss charge determine" at bounding box center [217, 246] width 54 height 13
click at [232, 246] on select "distort discuss charge determine" at bounding box center [217, 246] width 54 height 13
select select "determine"
click at [711, 245] on select "draw predict dictate save" at bounding box center [693, 246] width 54 height 13
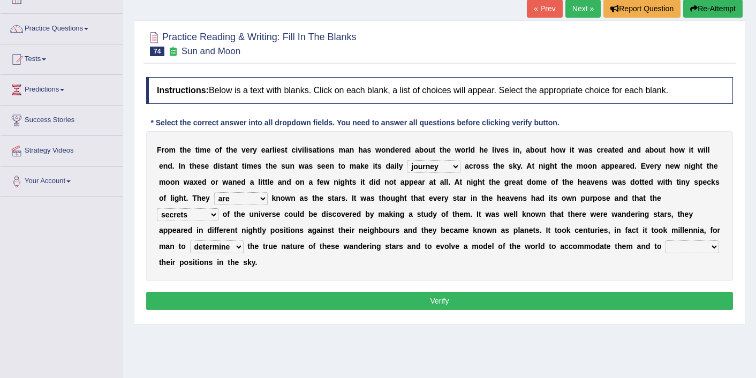
select select "predict"
click at [583, 304] on button "Verify" at bounding box center [439, 301] width 587 height 18
